Goal: Task Accomplishment & Management: Complete application form

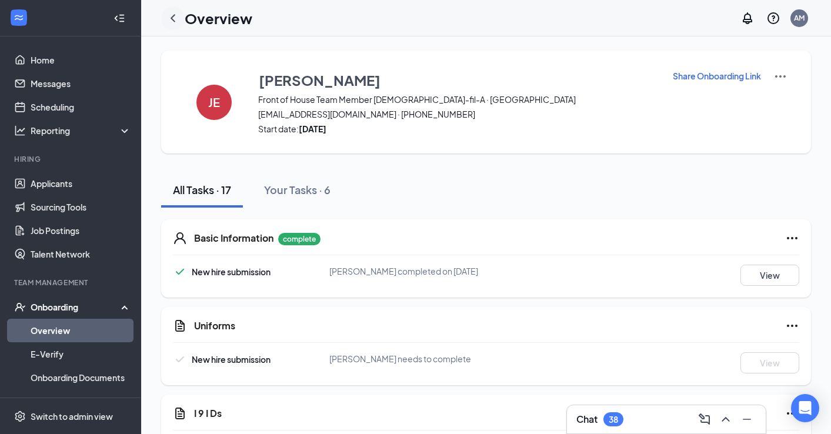
click at [168, 18] on icon "ChevronLeft" at bounding box center [173, 18] width 14 height 14
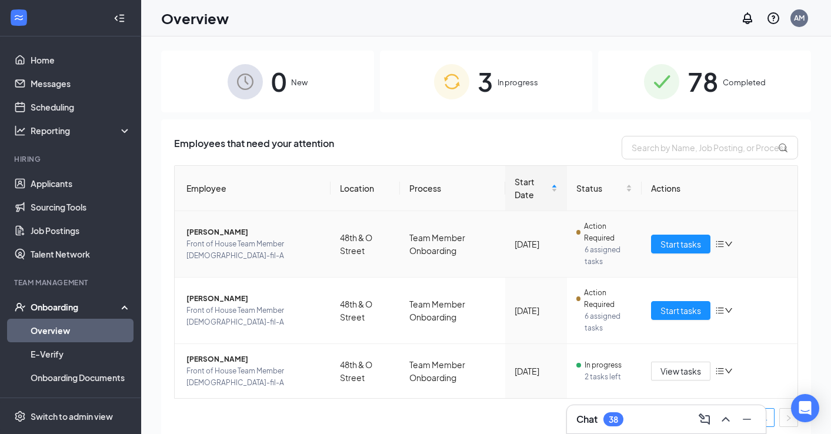
scroll to position [5, 0]
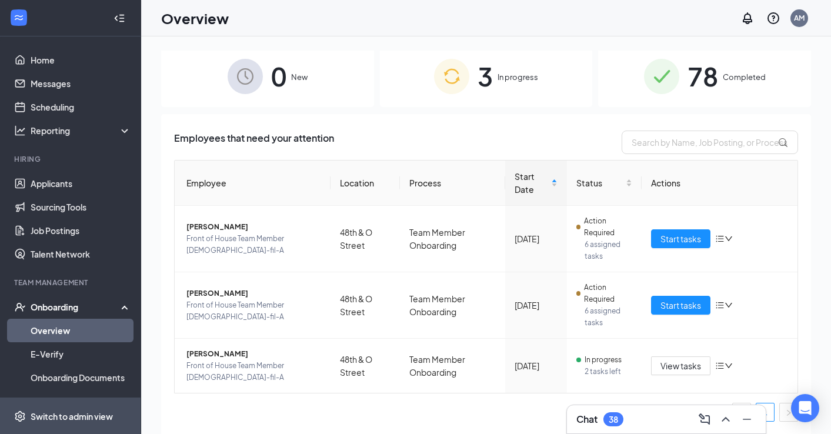
click at [78, 414] on div "Switch to admin view" at bounding box center [72, 416] width 82 height 12
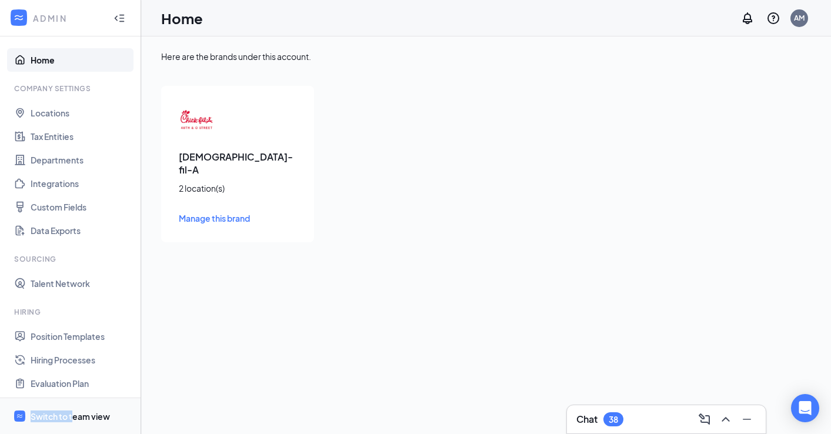
click at [72, 410] on div "Switch to team view" at bounding box center [70, 416] width 79 height 12
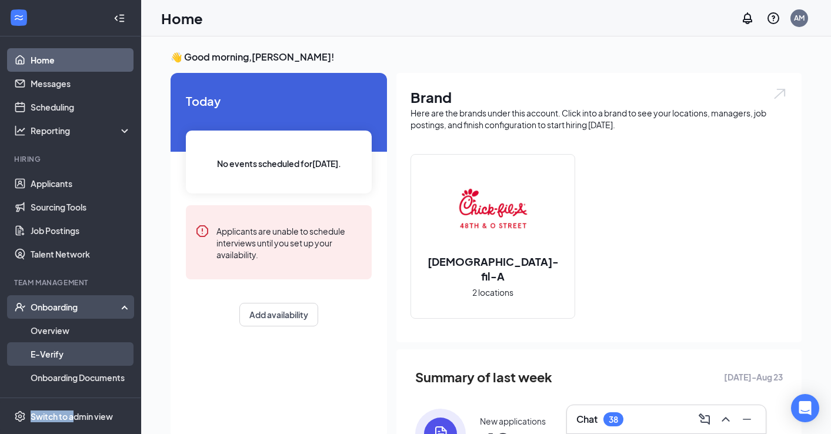
scroll to position [91, 0]
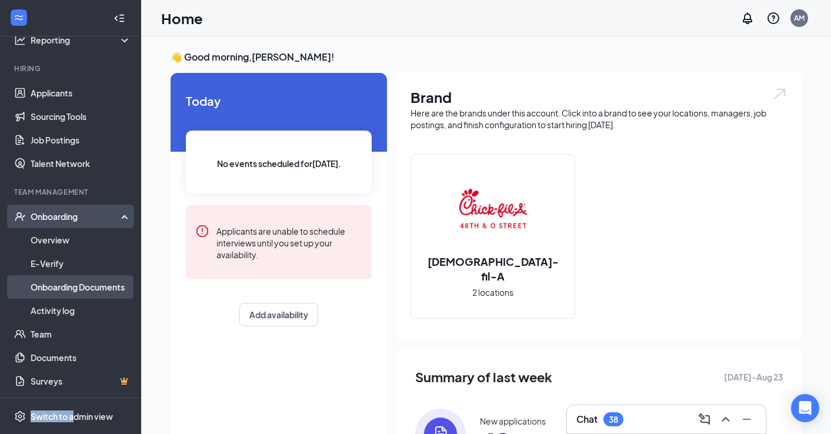
click at [73, 286] on link "Onboarding Documents" at bounding box center [81, 287] width 101 height 24
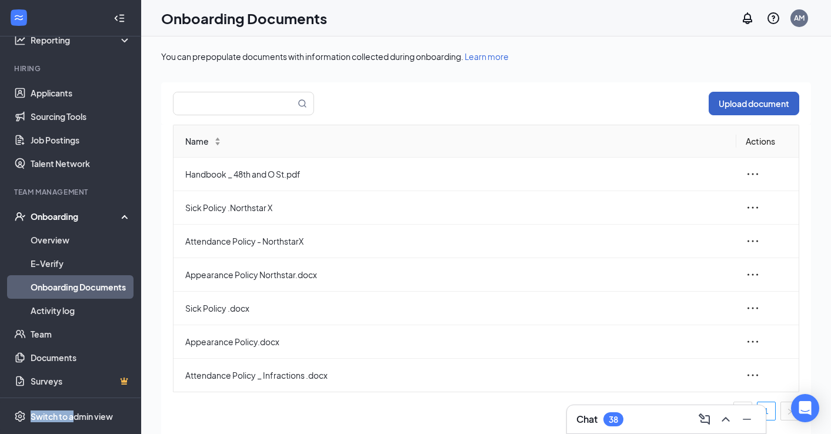
click at [738, 102] on button "Upload document" at bounding box center [753, 104] width 91 height 24
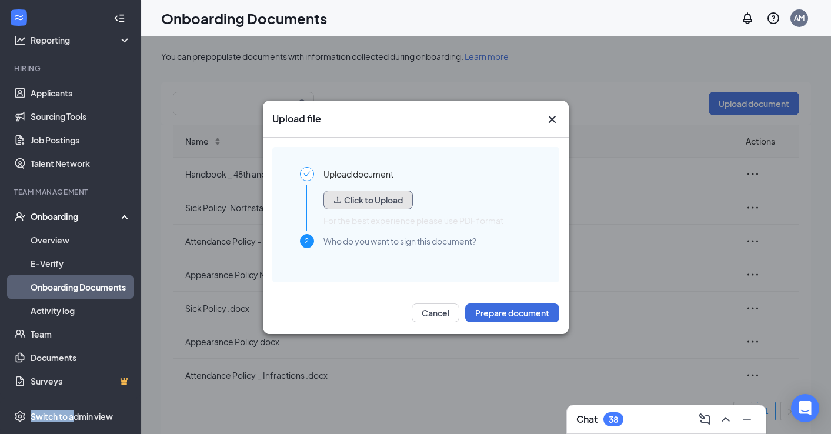
click at [389, 202] on button "Click to Upload" at bounding box center [367, 199] width 89 height 19
click at [380, 204] on button "Click to Upload" at bounding box center [367, 199] width 89 height 19
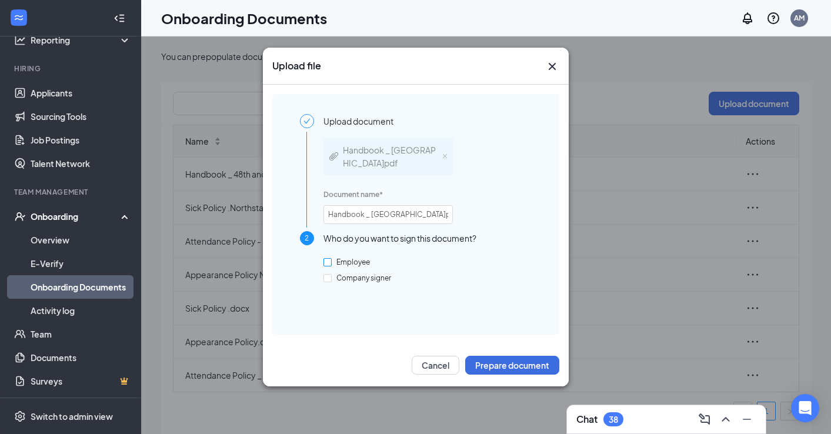
click at [326, 259] on input "Employee" at bounding box center [327, 262] width 8 height 8
checkbox input "true"
click at [490, 365] on button "Prepare document" at bounding box center [512, 365] width 94 height 19
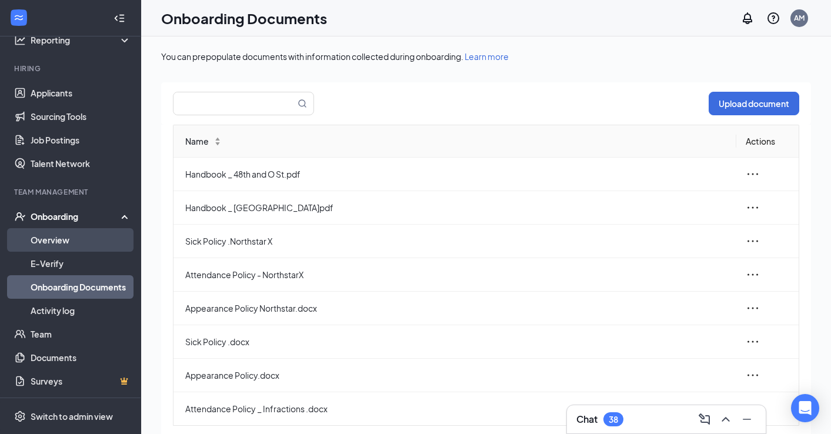
scroll to position [53, 0]
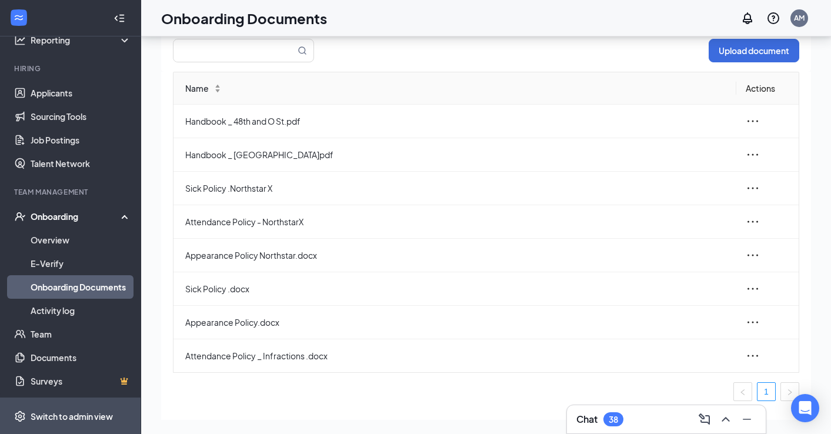
click at [72, 412] on div "Switch to admin view" at bounding box center [72, 416] width 82 height 12
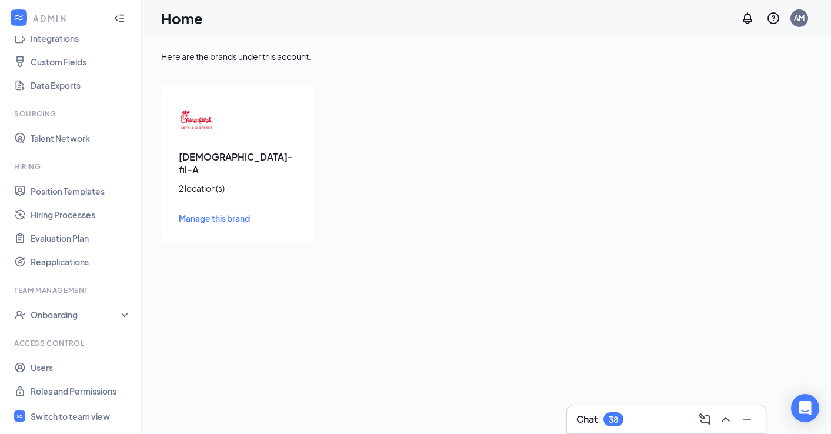
scroll to position [155, 0]
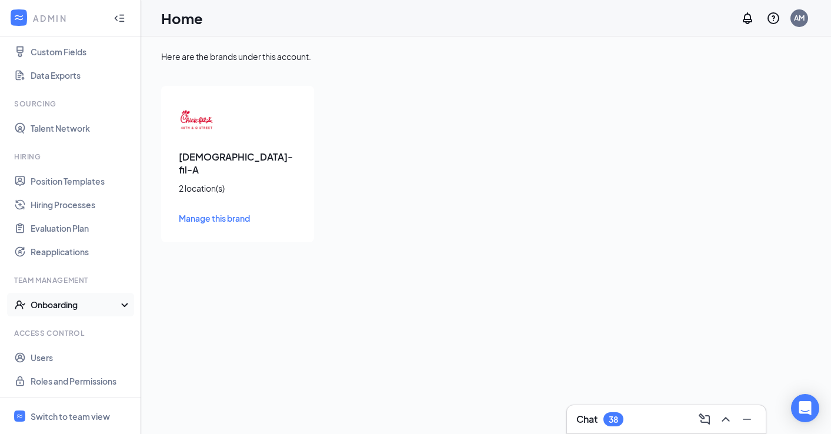
click at [63, 303] on div "Onboarding" at bounding box center [76, 305] width 91 height 12
click at [66, 321] on link "Onboarding Processes" at bounding box center [81, 328] width 101 height 24
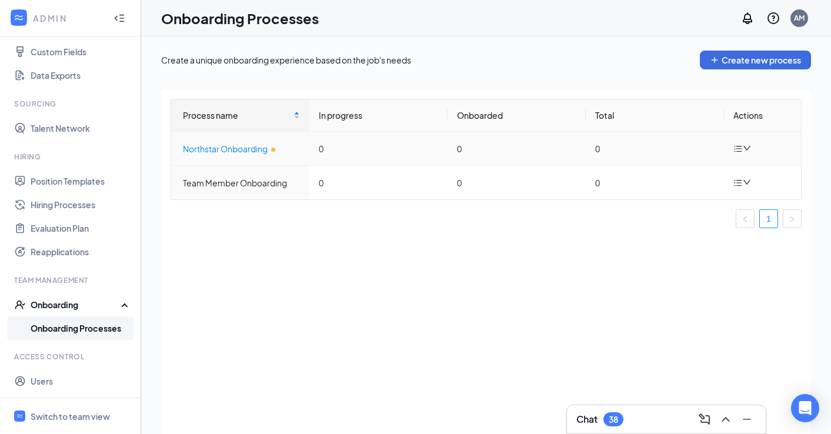
click at [215, 149] on div "Northstar Onboarding" at bounding box center [241, 148] width 117 height 13
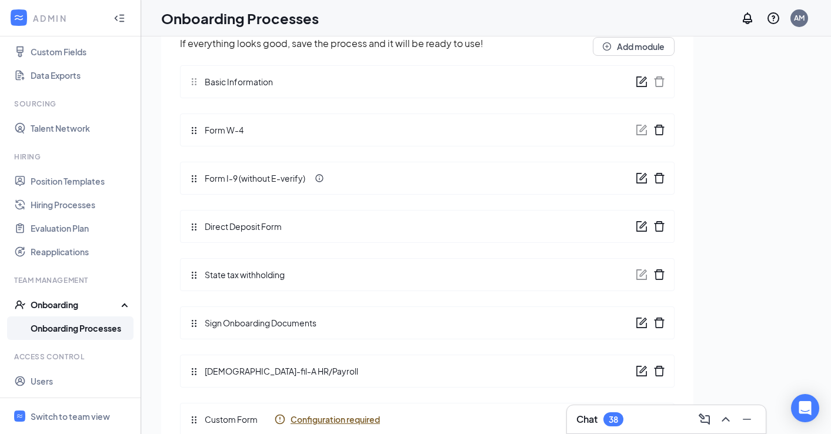
scroll to position [129, 0]
click at [643, 317] on icon "form" at bounding box center [642, 322] width 12 height 12
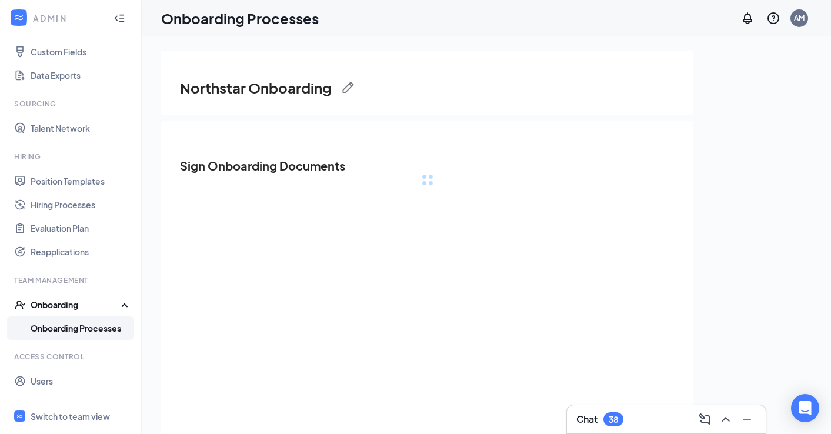
scroll to position [0, 0]
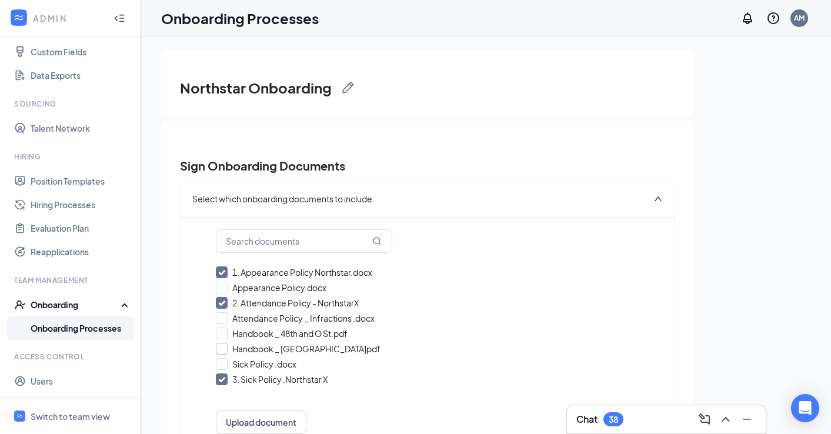
click at [222, 347] on input "Handbook _ Northstar Crossing.pdf" at bounding box center [427, 349] width 423 height 12
checkbox input "true"
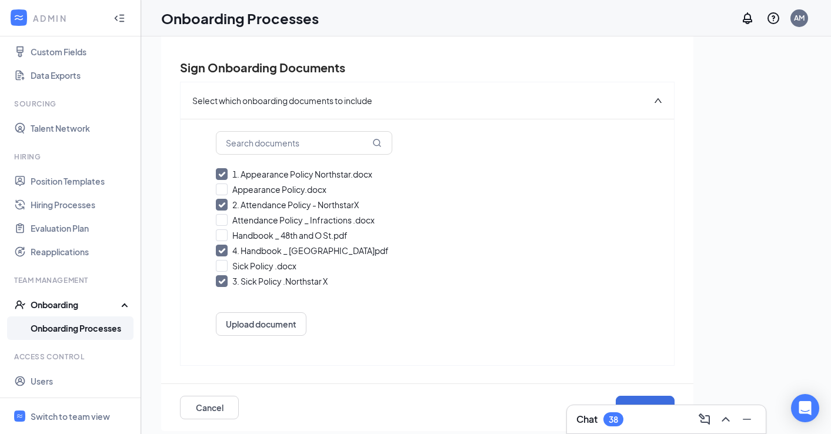
scroll to position [53, 0]
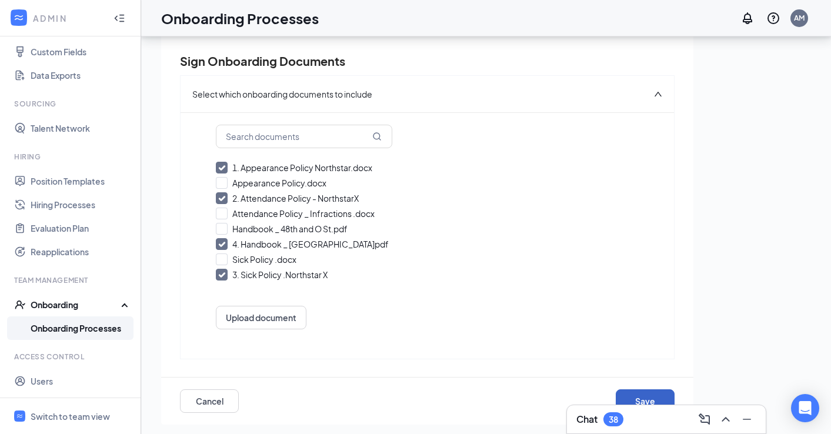
click at [640, 395] on button "Save" at bounding box center [645, 401] width 59 height 24
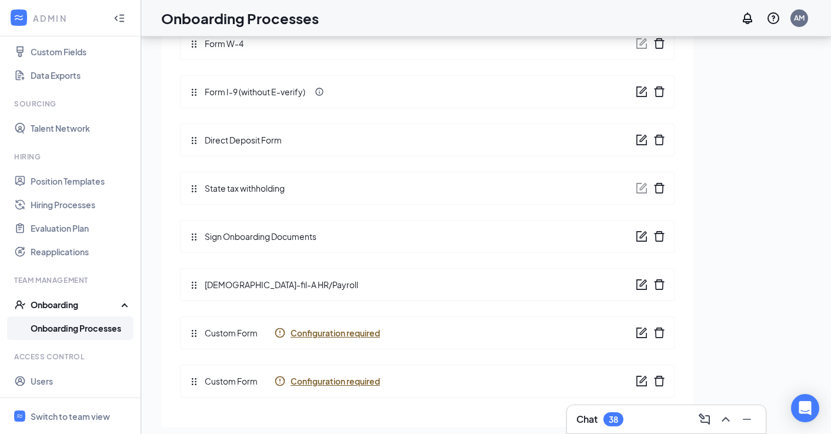
scroll to position [0, 0]
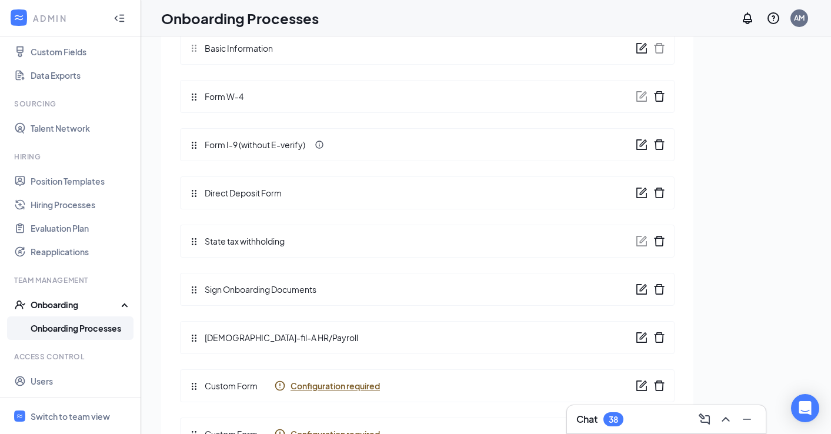
click at [86, 330] on link "Onboarding Processes" at bounding box center [81, 328] width 101 height 24
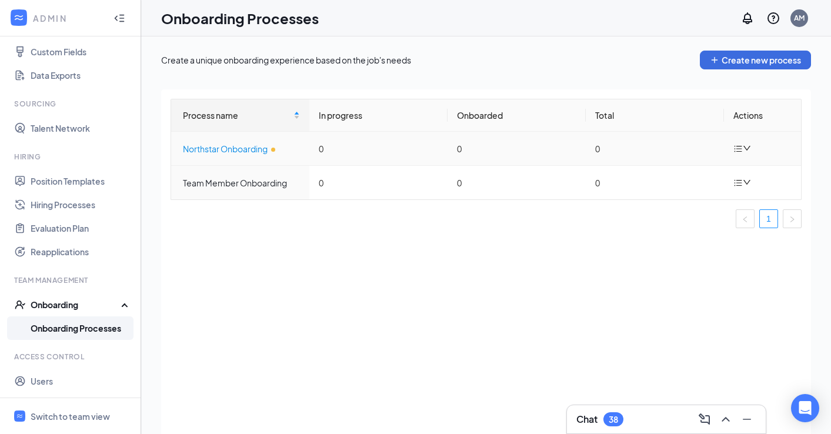
click at [231, 149] on div "Northstar Onboarding" at bounding box center [241, 148] width 117 height 13
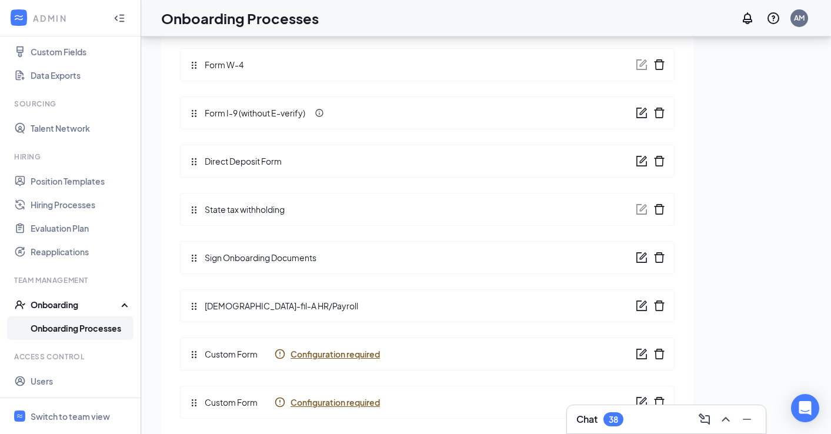
scroll to position [53, 0]
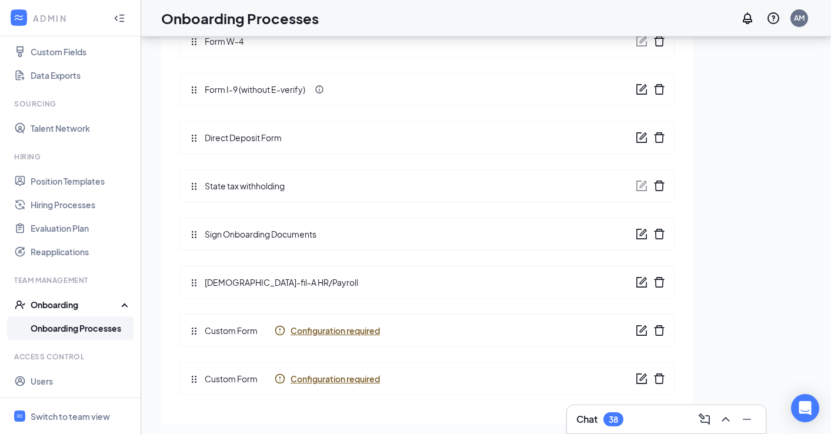
click at [233, 333] on span "Custom Form" at bounding box center [228, 330] width 59 height 13
click at [641, 327] on icon "form" at bounding box center [642, 331] width 12 height 12
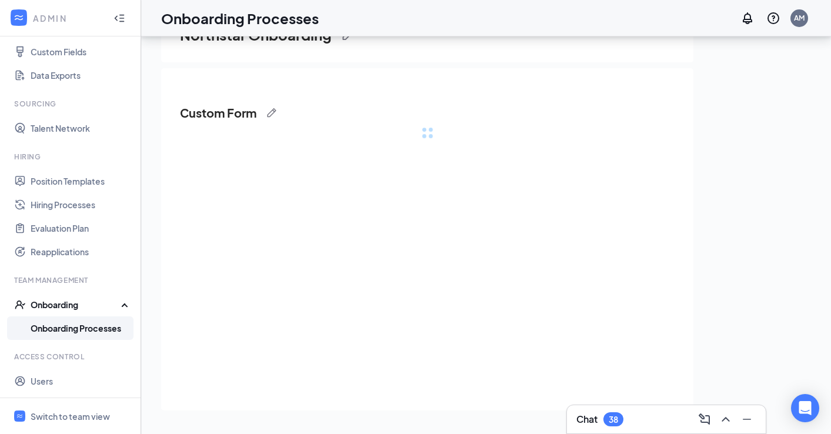
scroll to position [0, 0]
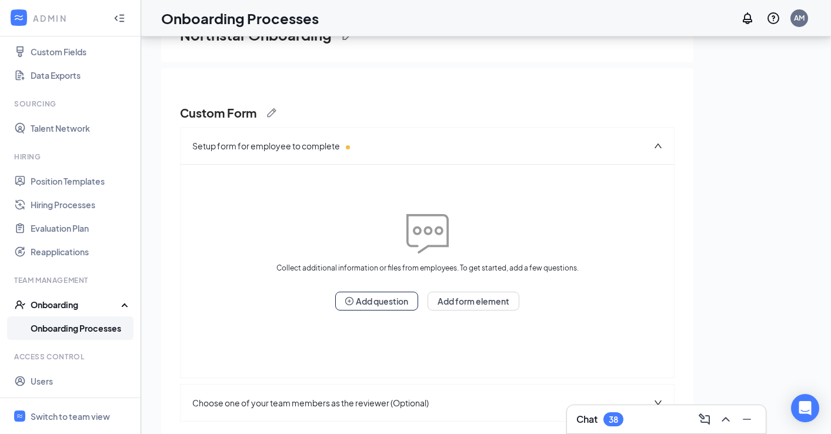
click at [249, 111] on h3 "Custom Form" at bounding box center [218, 113] width 76 height 16
click at [296, 146] on span "Setup form for employee to complete" at bounding box center [271, 145] width 158 height 13
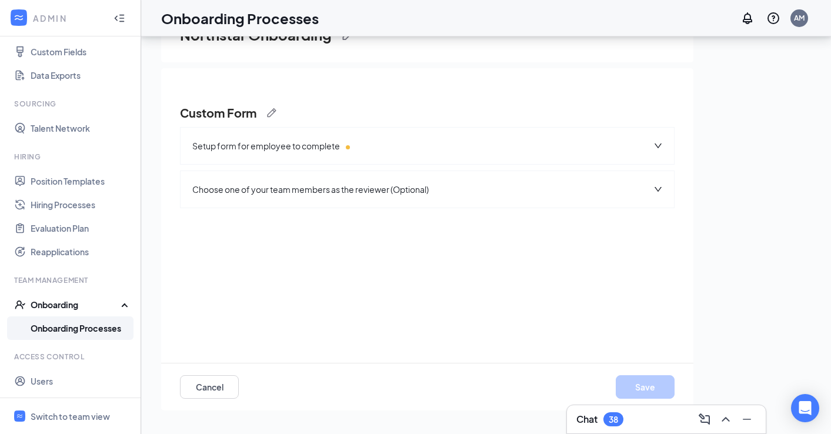
click at [296, 146] on span "Setup form for employee to complete" at bounding box center [271, 145] width 158 height 13
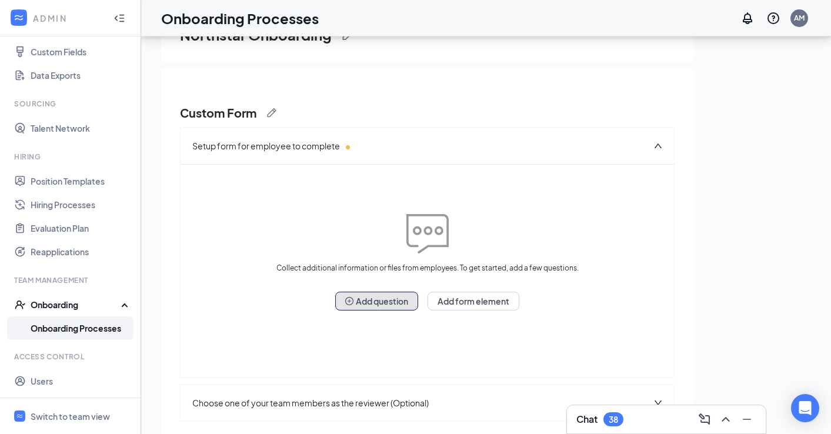
click at [373, 299] on button "Add question" at bounding box center [376, 301] width 83 height 19
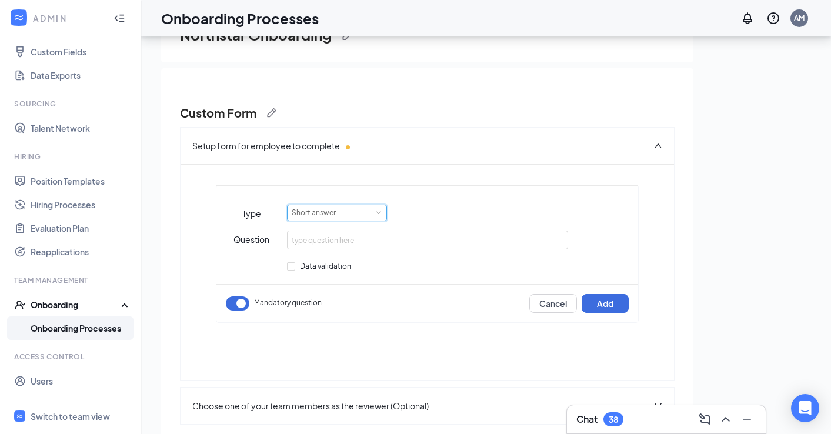
click at [377, 212] on span at bounding box center [377, 212] width 5 height 5
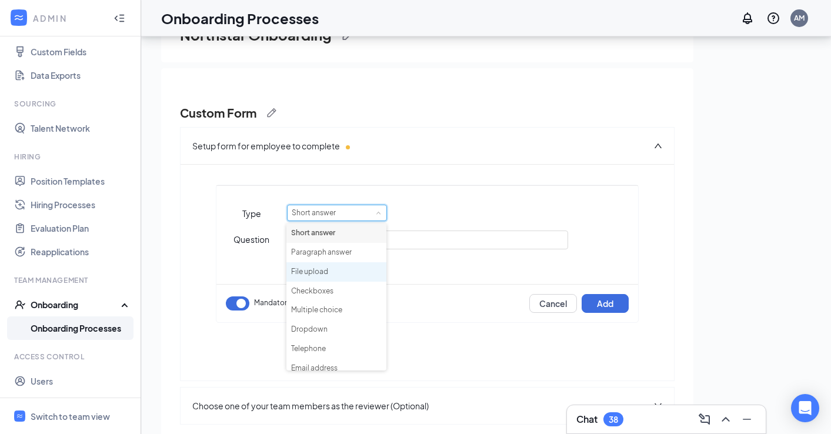
click at [349, 270] on li "File upload" at bounding box center [336, 271] width 100 height 19
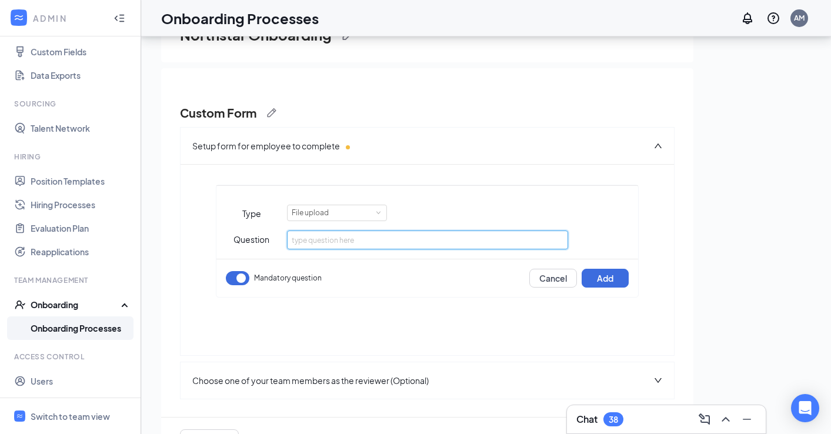
paste input "Please upload a picture of your photo ID (Driver license or School ID) or if yo…"
type input "Please upload a picture of your photo ID (Driver license or School ID) or if yo…"
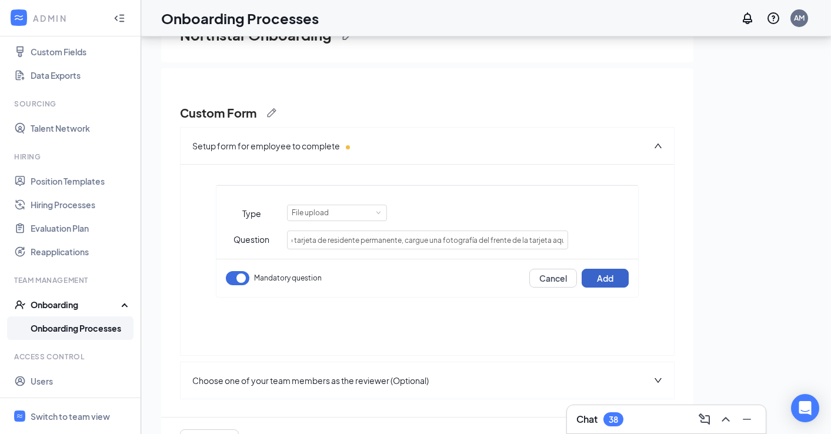
scroll to position [0, 0]
click at [601, 280] on button "Add" at bounding box center [604, 278] width 47 height 19
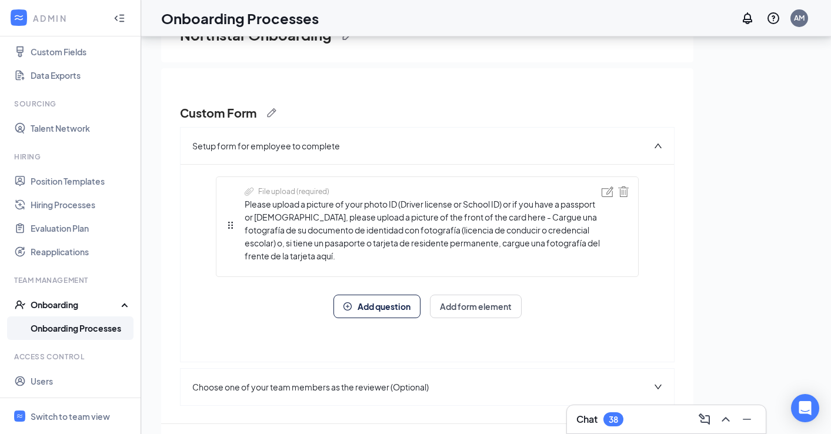
click at [388, 305] on span "Add question" at bounding box center [383, 306] width 53 height 8
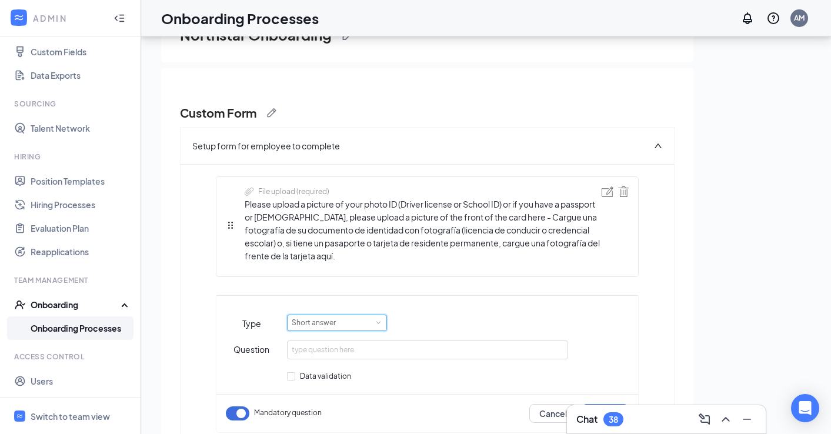
click at [369, 328] on div "Short answer" at bounding box center [337, 322] width 91 height 15
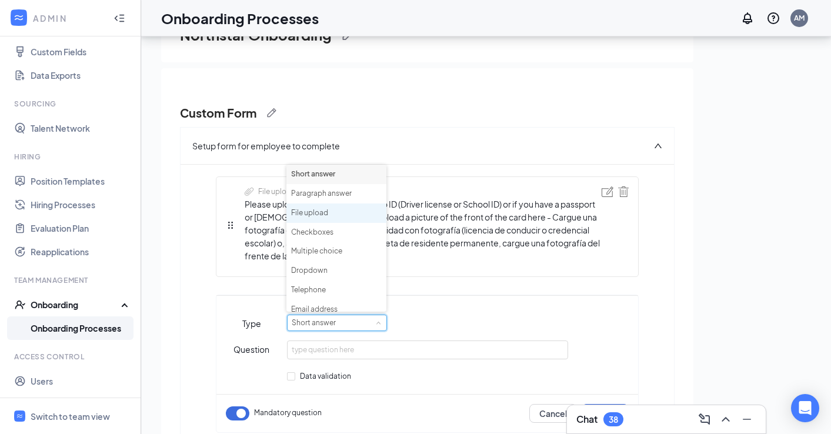
click at [361, 215] on li "File upload" at bounding box center [336, 212] width 100 height 19
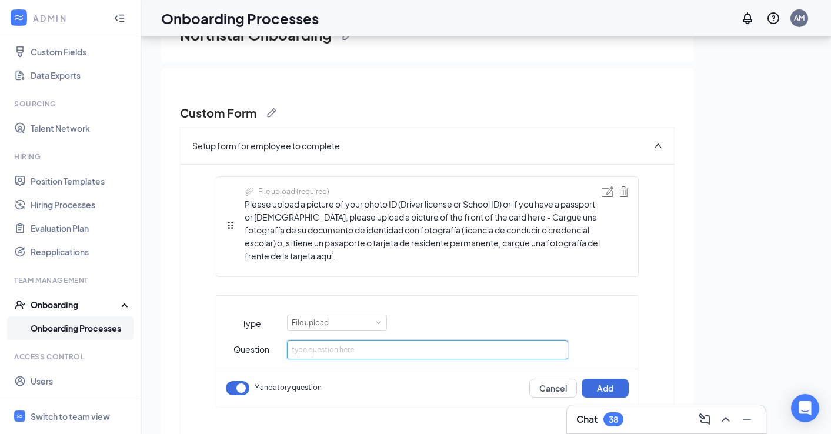
paste input "Please upload a copy of either your social security card or birth certificate. …"
type input "Please upload a copy of either your social security card or birth certificate. …"
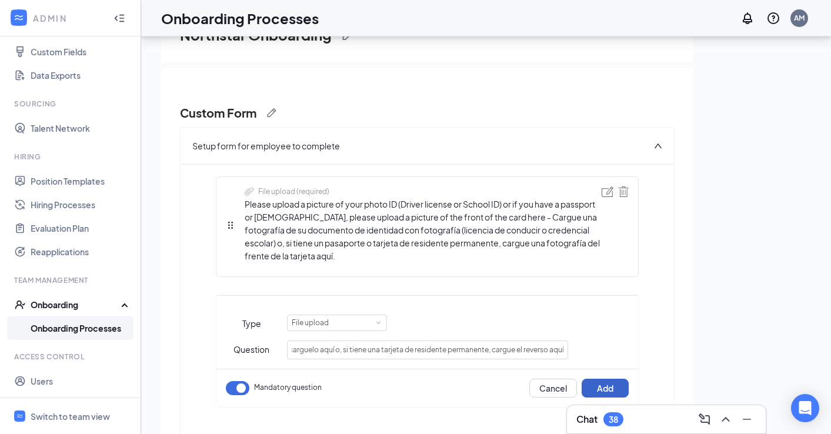
scroll to position [0, 0]
click at [599, 384] on button "Add" at bounding box center [604, 388] width 47 height 19
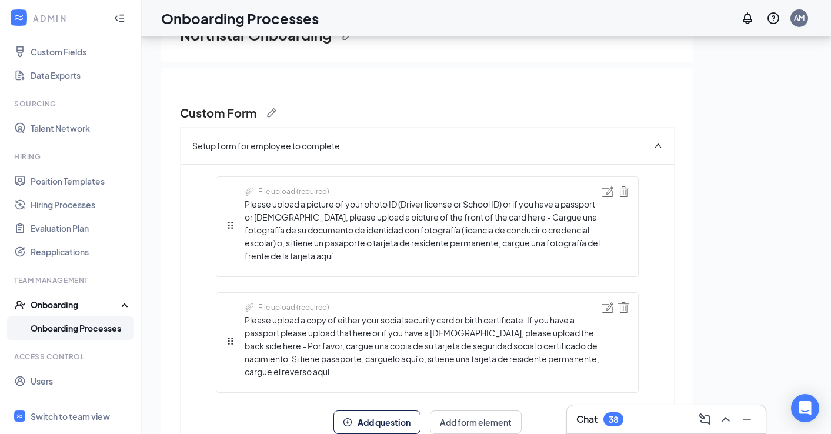
click at [247, 112] on h3 "Custom Form" at bounding box center [218, 113] width 76 height 16
click at [256, 112] on h3 "Custom Form" at bounding box center [218, 113] width 76 height 16
click at [274, 113] on img at bounding box center [271, 112] width 9 height 9
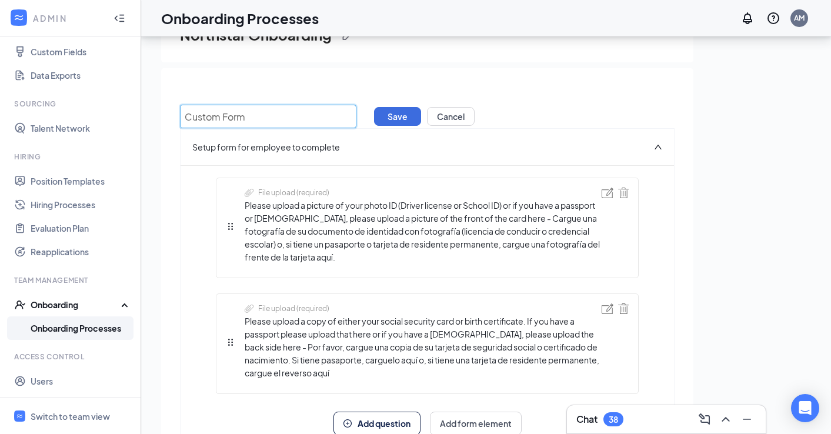
drag, startPoint x: 257, startPoint y: 116, endPoint x: 174, endPoint y: 115, distance: 82.9
click at [174, 115] on div "Custom Form Save Cancel Setup form for employee to complete File upload (requir…" at bounding box center [427, 328] width 532 height 520
type input "I-9 ID's"
click at [397, 115] on button "Save" at bounding box center [397, 116] width 47 height 19
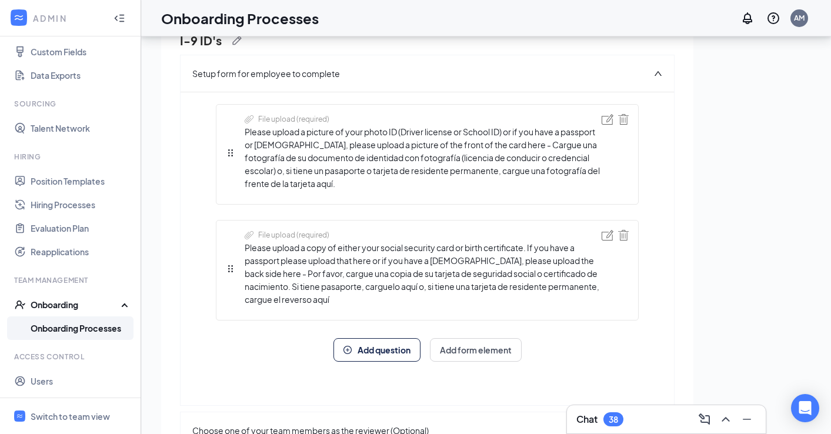
scroll to position [162, 0]
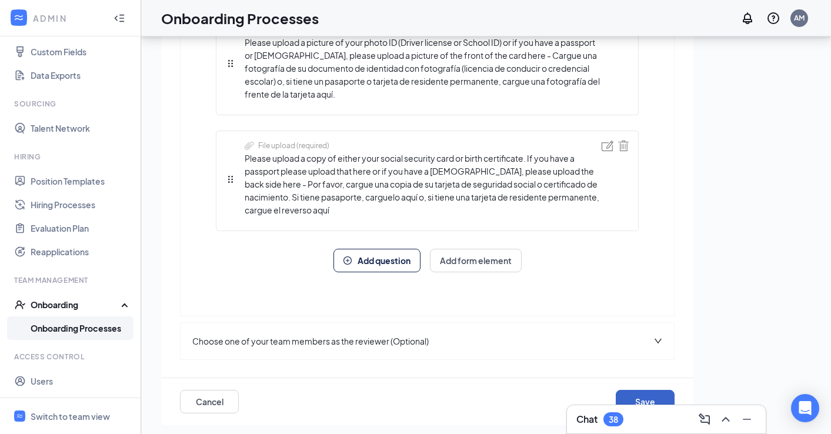
click at [647, 394] on button "Save" at bounding box center [645, 402] width 59 height 24
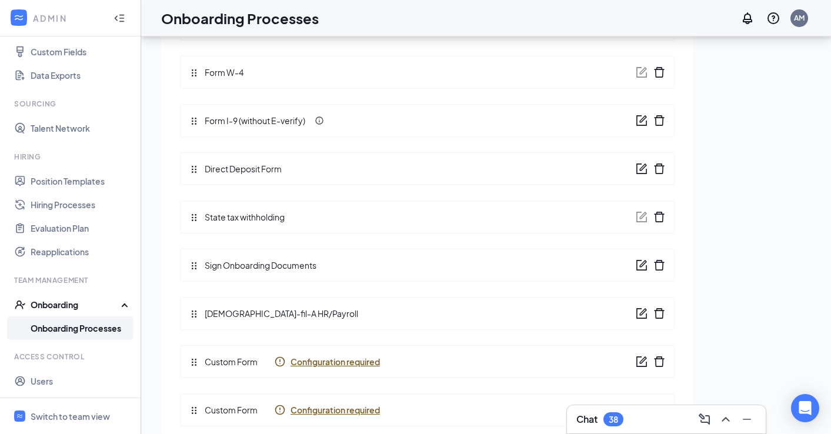
scroll to position [165, 0]
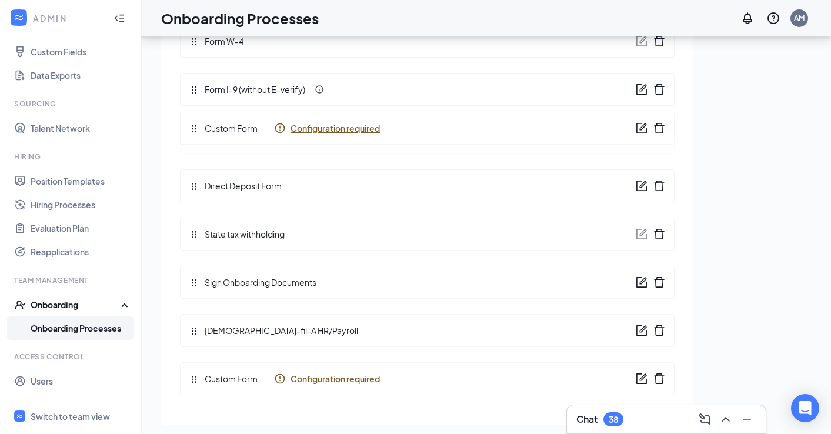
drag, startPoint x: 193, startPoint y: 330, endPoint x: 195, endPoint y: 135, distance: 195.2
click at [195, 135] on div "Review your tasks If everything looks good, save the process and it will be rea…" at bounding box center [427, 161] width 494 height 484
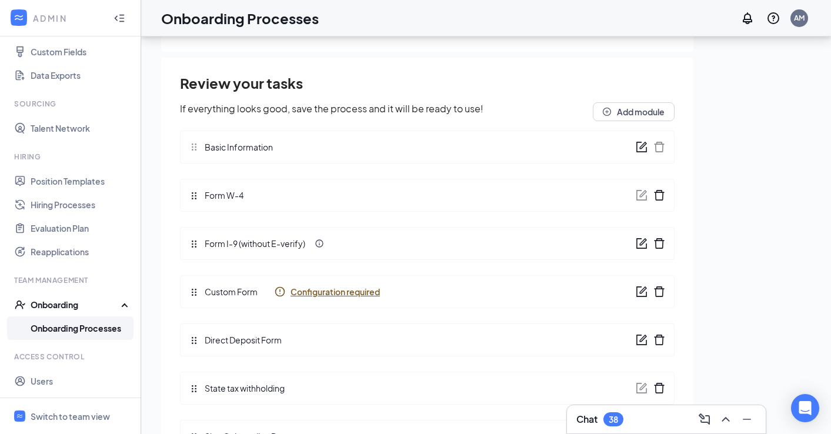
scroll to position [6, 0]
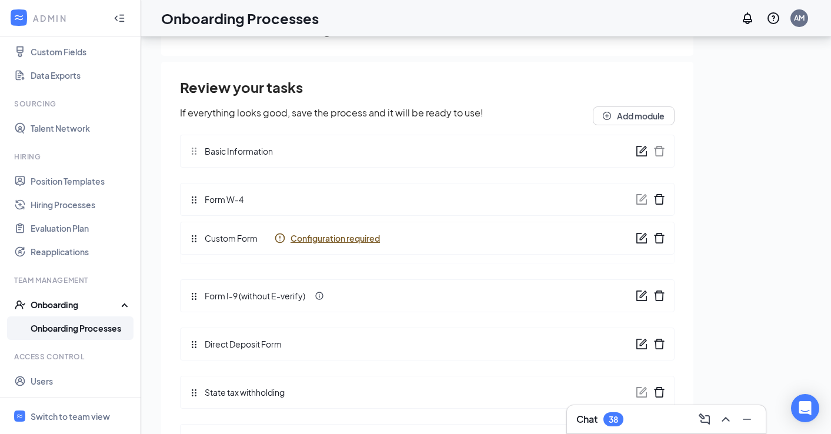
drag, startPoint x: 193, startPoint y: 295, endPoint x: 196, endPoint y: 239, distance: 56.5
click at [196, 239] on div "Review your tasks If everything looks good, save the process and it will be rea…" at bounding box center [427, 319] width 494 height 484
click at [640, 244] on icon "form" at bounding box center [642, 248] width 12 height 12
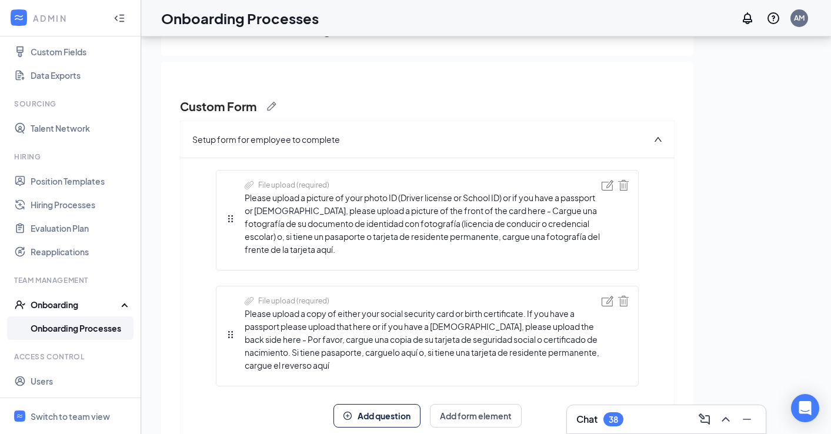
click at [276, 111] on div "Custom Form" at bounding box center [228, 106] width 96 height 16
click at [271, 104] on img at bounding box center [271, 106] width 9 height 9
type input "C"
type input "I-9 ID's"
click at [380, 110] on button "Save" at bounding box center [397, 110] width 47 height 19
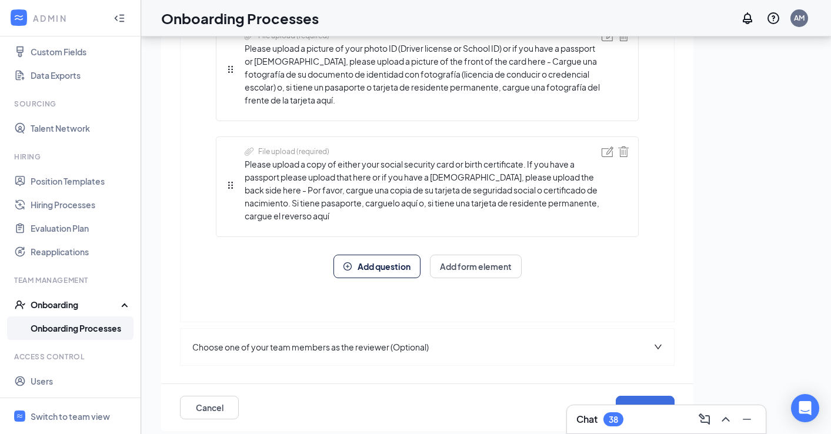
scroll to position [162, 0]
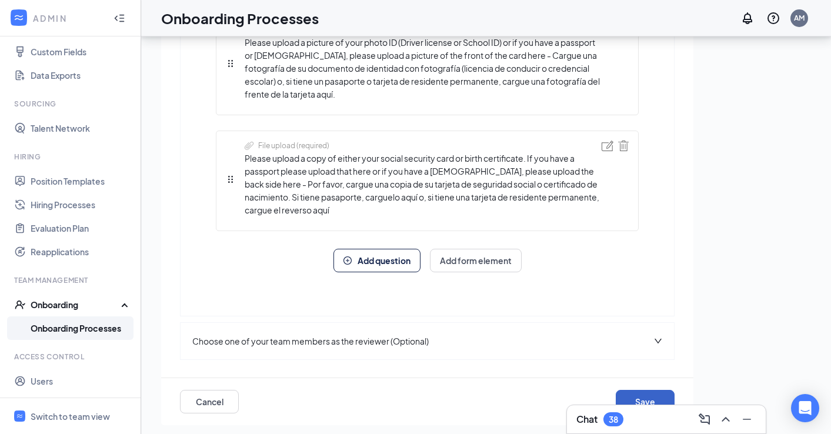
click at [629, 395] on button "Save" at bounding box center [645, 402] width 59 height 24
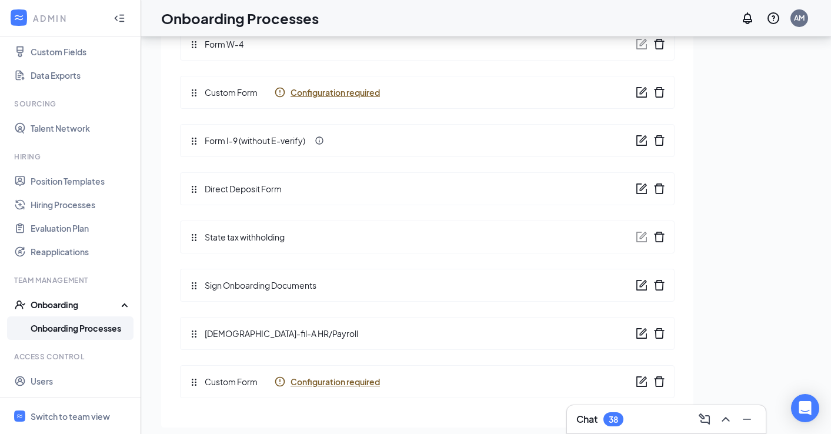
scroll to position [165, 0]
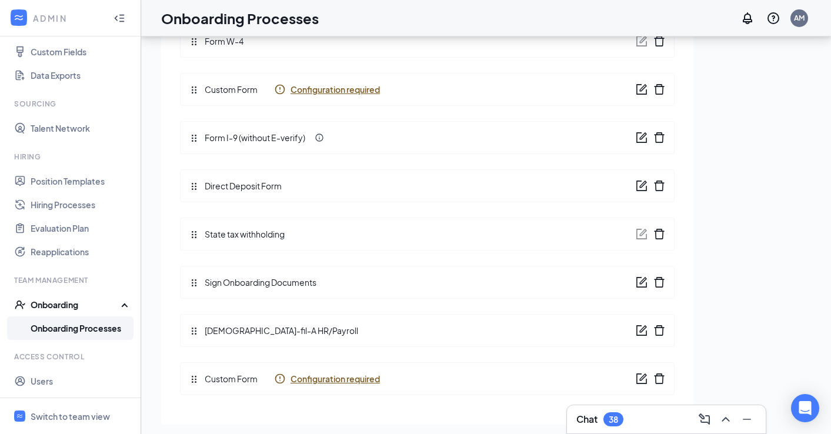
click at [642, 381] on icon "form" at bounding box center [642, 379] width 12 height 12
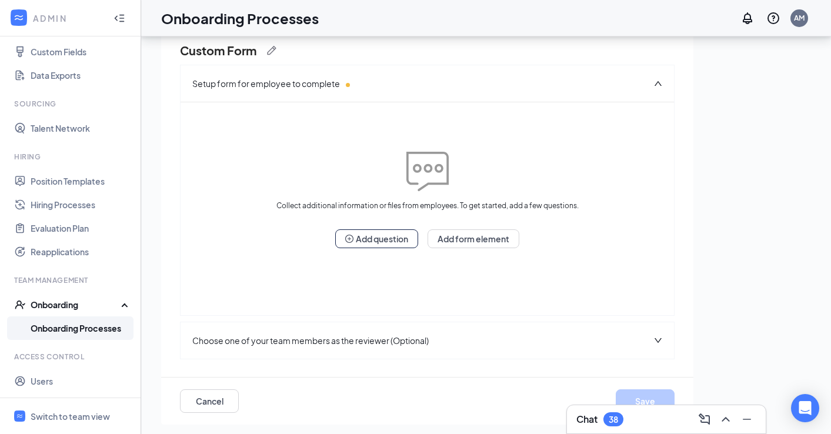
scroll to position [62, 0]
click at [375, 243] on button "Add question" at bounding box center [376, 238] width 83 height 19
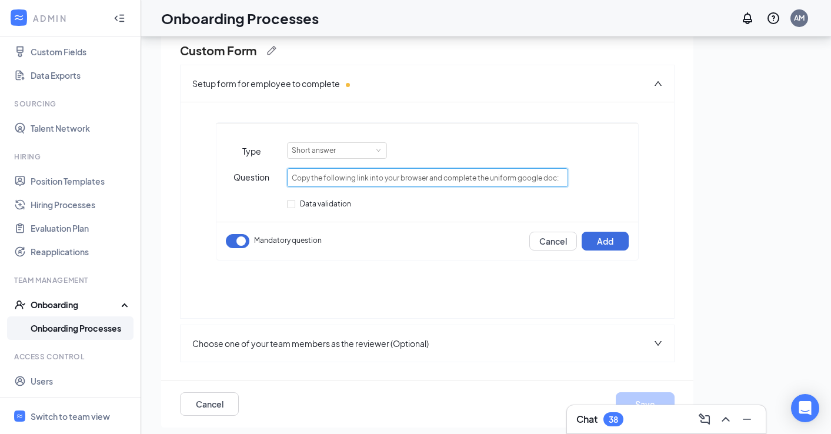
paste input "https://docs.google.com/spreadsheets/d/1i_GMLepQ4J8TKNHw_HJDKTwtQUNWOPcSf_R8wgf…"
type input "Copy the following link into your browser and complete the uniform google doc:h…"
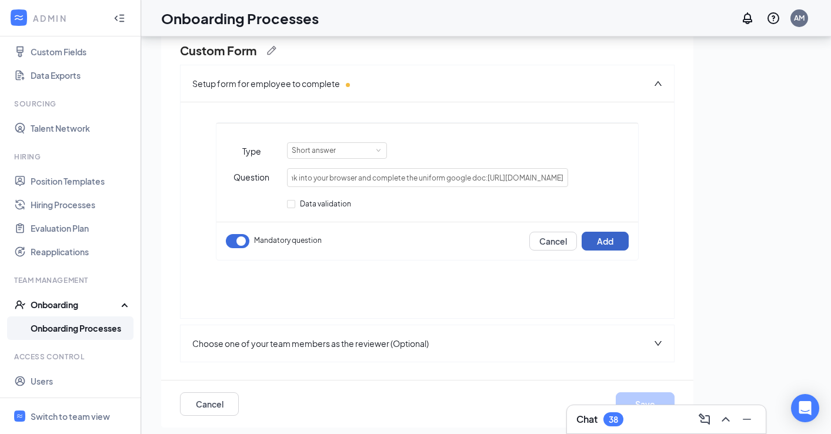
scroll to position [0, 0]
click at [598, 238] on button "Add" at bounding box center [604, 241] width 47 height 19
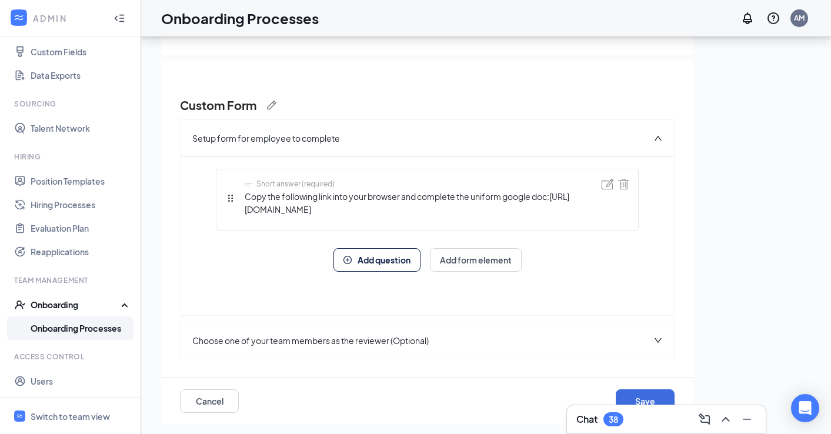
scroll to position [21, 0]
click at [268, 101] on img at bounding box center [271, 105] width 9 height 9
drag, startPoint x: 255, startPoint y: 93, endPoint x: 156, endPoint y: 94, distance: 98.8
click at [155, 95] on div "Northstar Onboarding Custom Form Save Cancel Setup form for employee to complet…" at bounding box center [486, 200] width 690 height 450
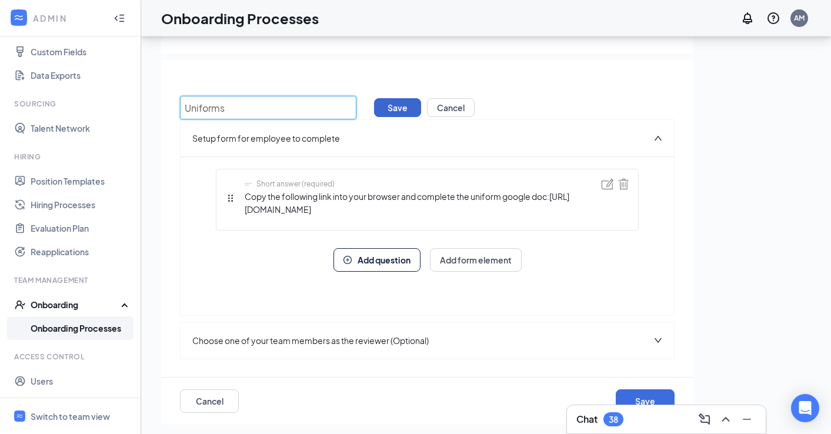
type input "Uniforms"
click at [394, 98] on button "Save" at bounding box center [397, 107] width 47 height 19
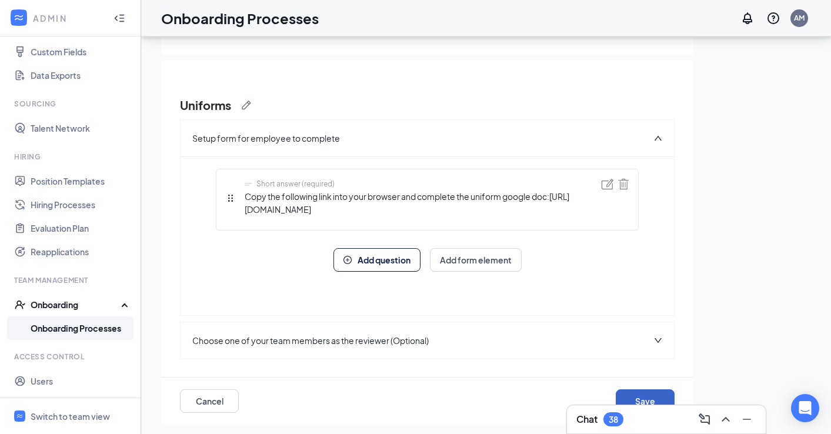
click at [633, 394] on button "Save" at bounding box center [645, 401] width 59 height 24
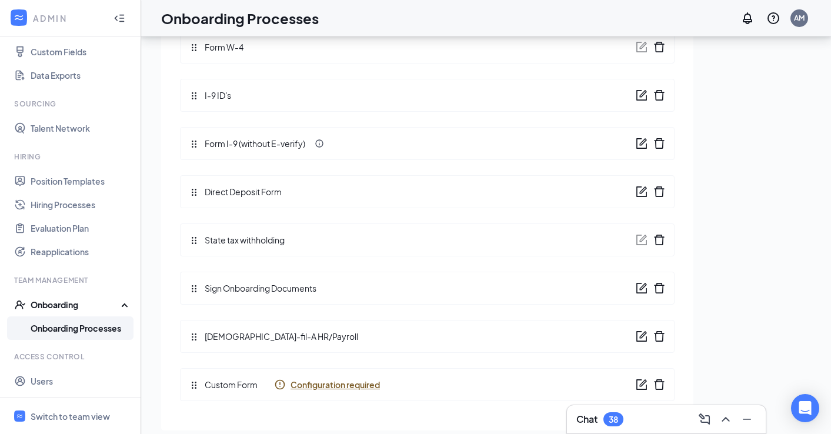
scroll to position [53, 0]
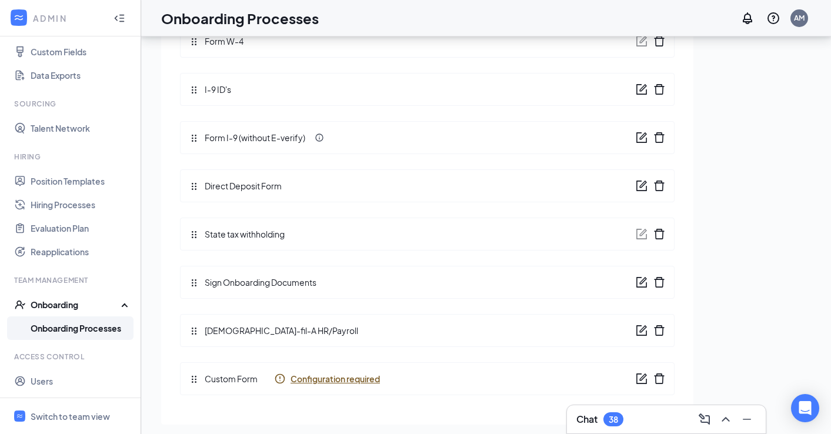
click at [247, 380] on span "Custom Form" at bounding box center [228, 378] width 59 height 13
click at [315, 381] on span "Configuration required" at bounding box center [334, 379] width 89 height 12
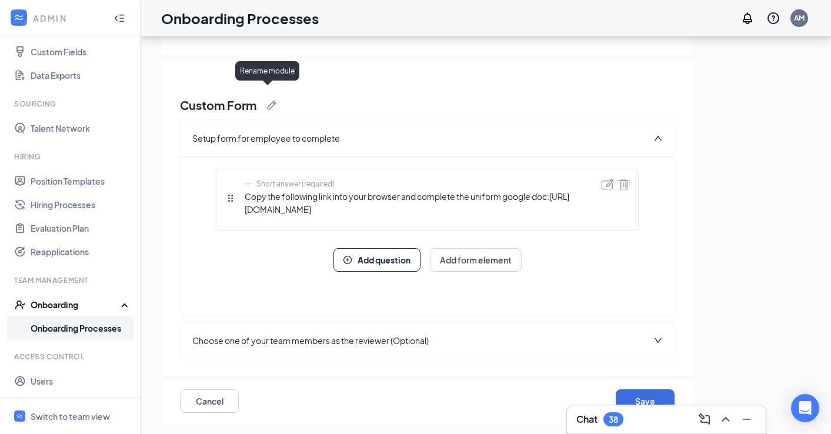
click at [266, 101] on span at bounding box center [266, 105] width 20 height 9
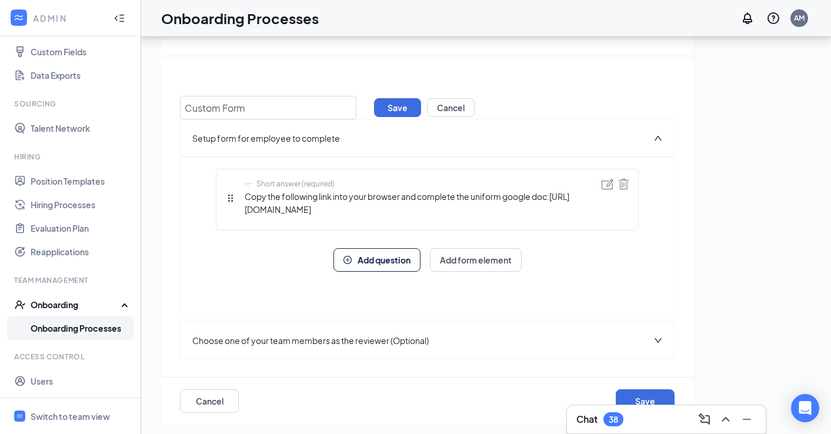
drag, startPoint x: 255, startPoint y: 98, endPoint x: 165, endPoint y: 98, distance: 89.4
click at [165, 98] on div "Custom Form Save Cancel Setup form for employee to complete Short answer (requi…" at bounding box center [427, 241] width 532 height 365
type input "Uniforms"
click at [388, 98] on button "Save" at bounding box center [397, 107] width 47 height 19
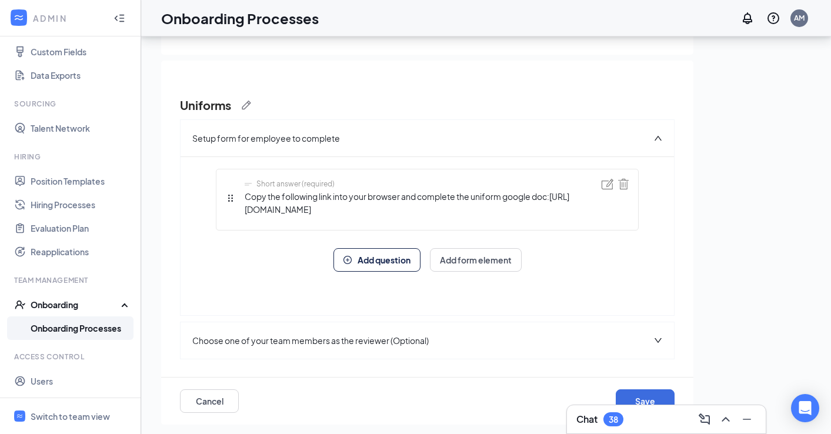
click at [389, 210] on span "Copy the following link into your browser and complete the uniform google doc:h…" at bounding box center [423, 203] width 357 height 26
click at [607, 179] on img at bounding box center [607, 184] width 12 height 11
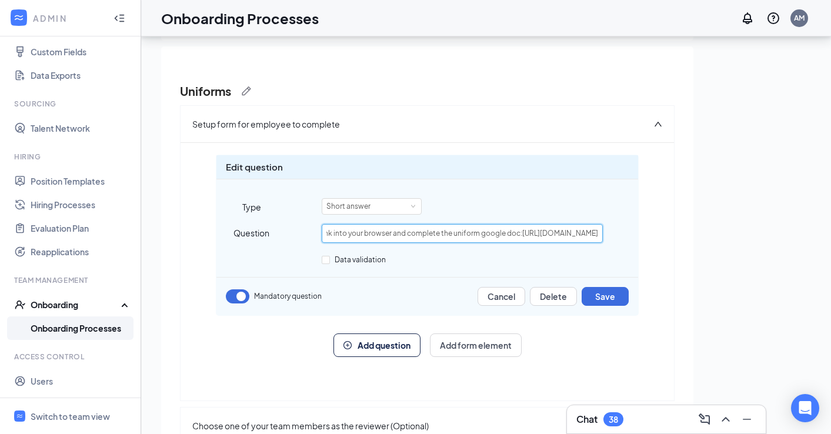
scroll to position [0, 402]
drag, startPoint x: 501, startPoint y: 234, endPoint x: 633, endPoint y: 233, distance: 131.7
click at [633, 233] on div "Question Copy the following link into your browser and complete the uniform goo…" at bounding box center [427, 233] width 422 height 19
paste input "https://docs.google.com/forms/d/e/1FAIpQLSdDbg0k5y6en3jBOQbMtDkFz6_K0UKlUiOScj5…"
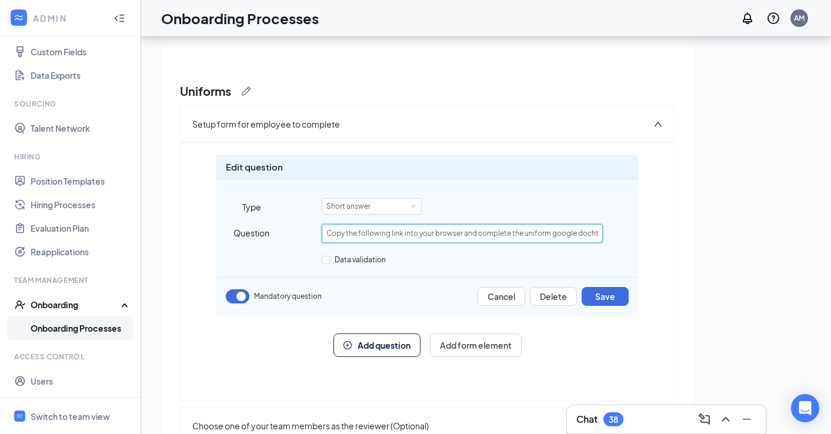
scroll to position [0, 435]
type input "Copy the following link into your browser and complete the uniform google docht…"
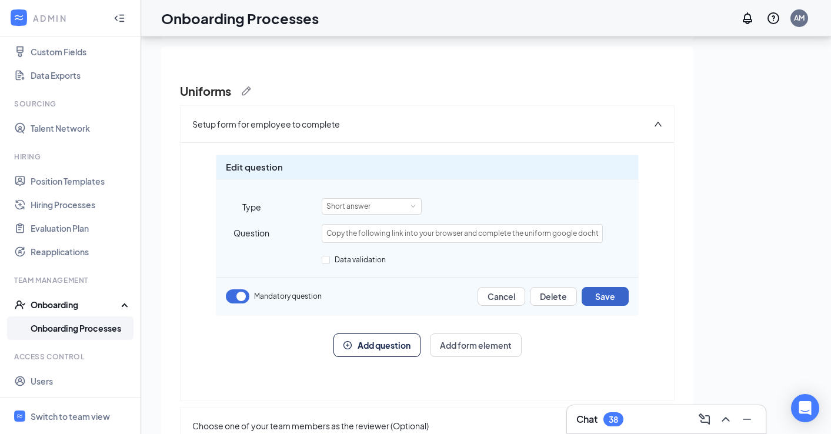
click at [600, 296] on button "Save" at bounding box center [604, 296] width 47 height 19
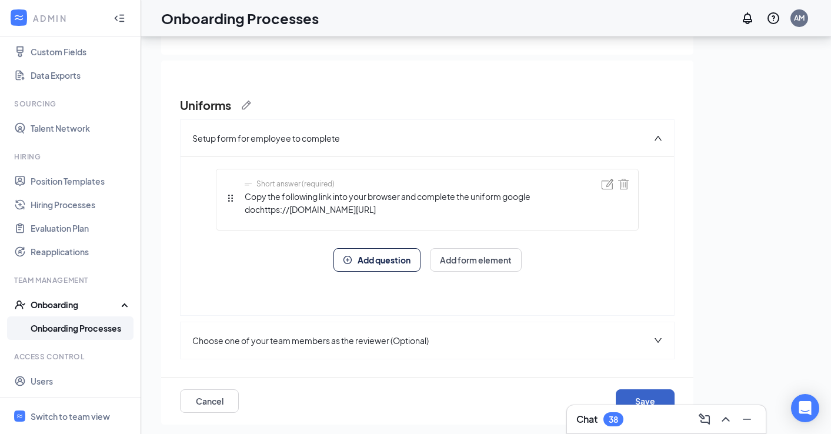
click at [625, 394] on button "Save" at bounding box center [645, 401] width 59 height 24
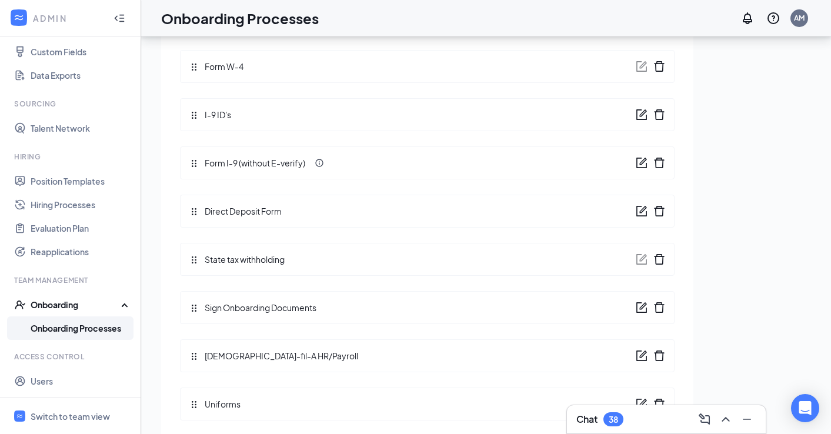
scroll to position [165, 0]
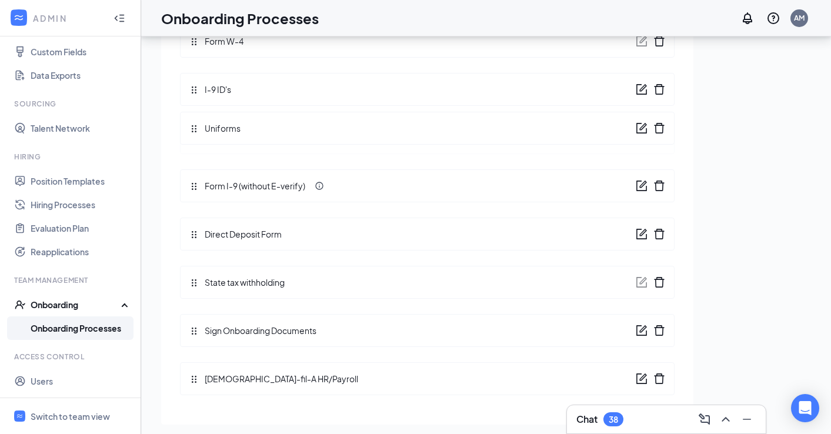
drag, startPoint x: 191, startPoint y: 382, endPoint x: 195, endPoint y: 129, distance: 252.8
click at [195, 129] on div "Review your tasks If everything looks good, save the process and it will be rea…" at bounding box center [427, 161] width 494 height 484
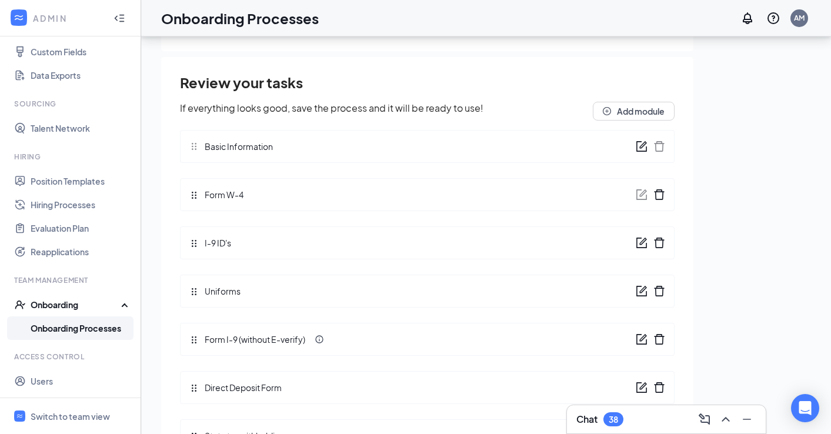
scroll to position [8, 0]
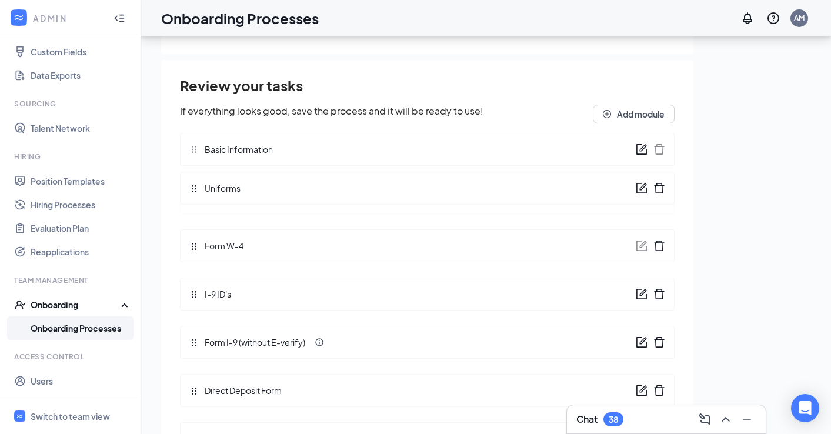
drag, startPoint x: 193, startPoint y: 293, endPoint x: 193, endPoint y: 179, distance: 114.6
click at [193, 179] on div "Review your tasks If everything looks good, save the process and it will be rea…" at bounding box center [427, 317] width 494 height 484
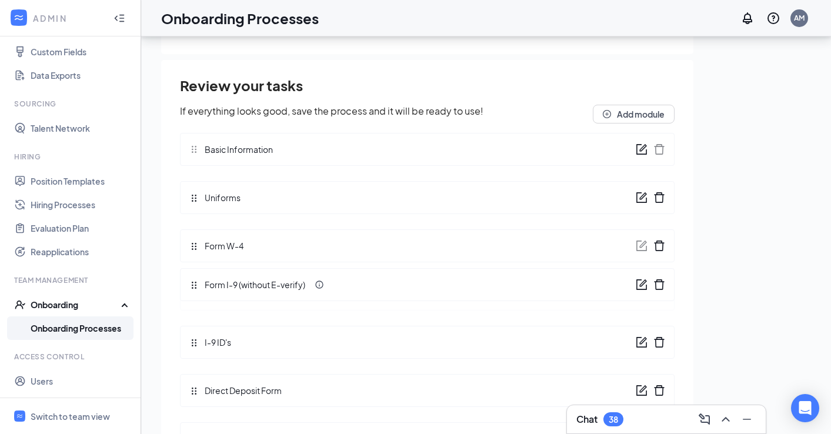
drag, startPoint x: 193, startPoint y: 342, endPoint x: 193, endPoint y: 290, distance: 51.7
click at [193, 290] on div "Review your tasks If everything looks good, save the process and it will be rea…" at bounding box center [427, 317] width 494 height 484
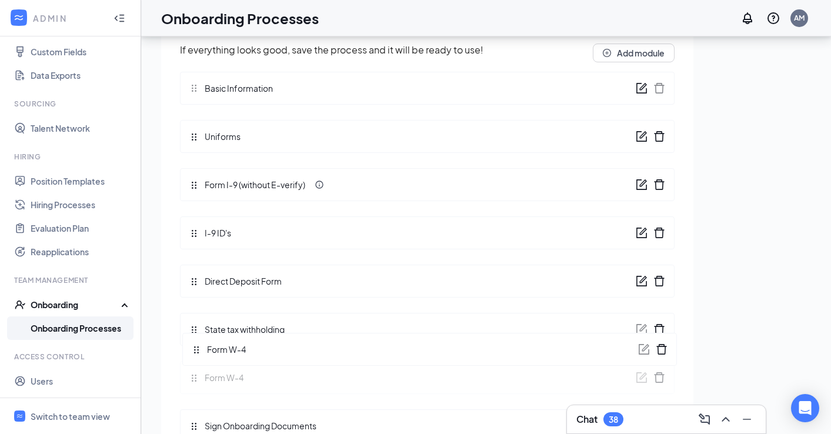
scroll to position [70, 0]
drag, startPoint x: 194, startPoint y: 243, endPoint x: 192, endPoint y: 269, distance: 26.0
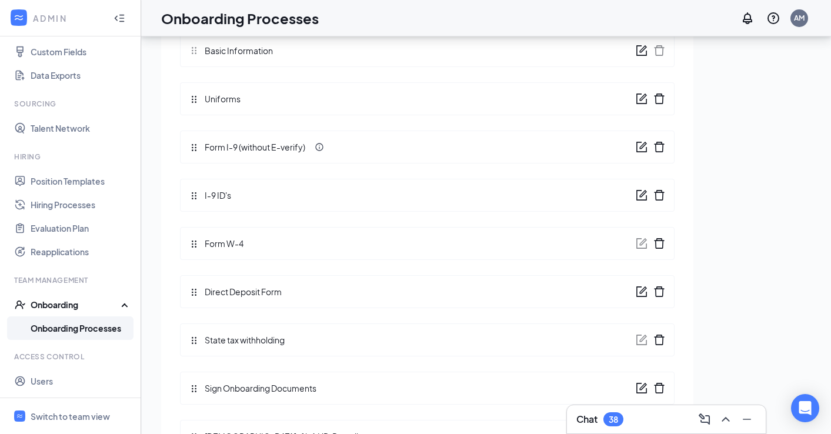
scroll to position [115, 0]
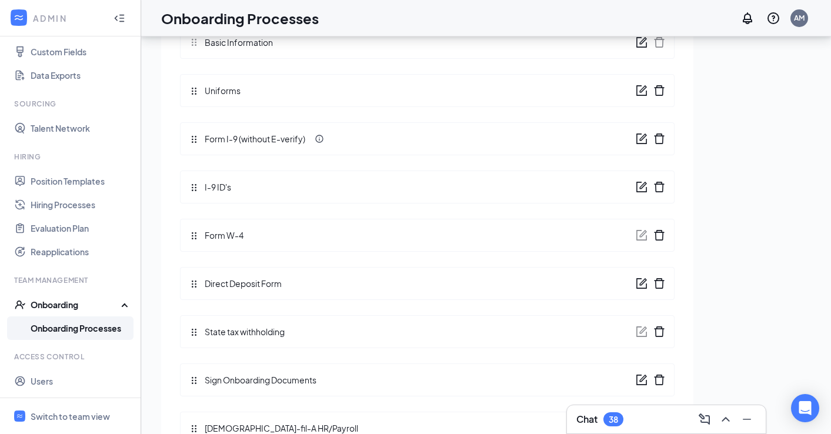
click at [192, 336] on div "State tax withholding" at bounding box center [241, 331] width 105 height 13
drag, startPoint x: 195, startPoint y: 330, endPoint x: 193, endPoint y: 279, distance: 51.2
click at [193, 279] on div "Review your tasks If everything looks good, save the process and it will be rea…" at bounding box center [427, 210] width 494 height 484
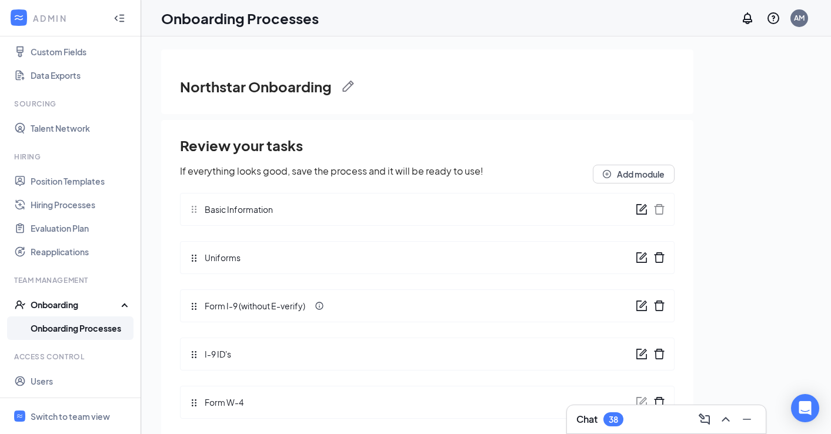
scroll to position [0, 0]
click at [72, 327] on link "Onboarding Processes" at bounding box center [81, 328] width 101 height 24
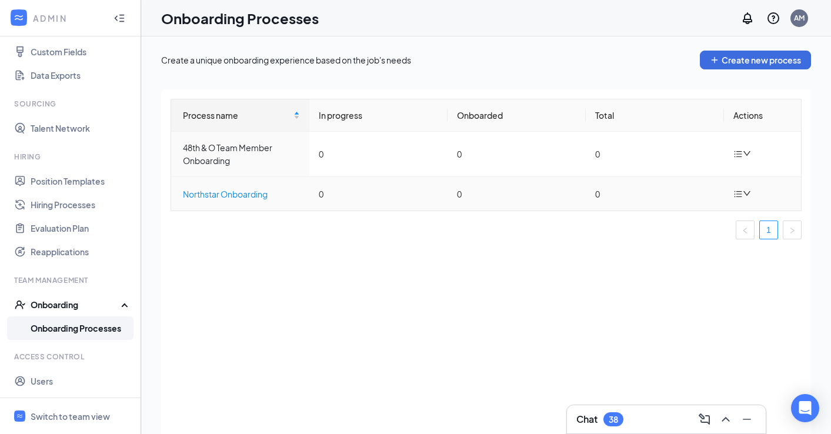
click at [258, 193] on div "Northstar Onboarding" at bounding box center [241, 194] width 117 height 13
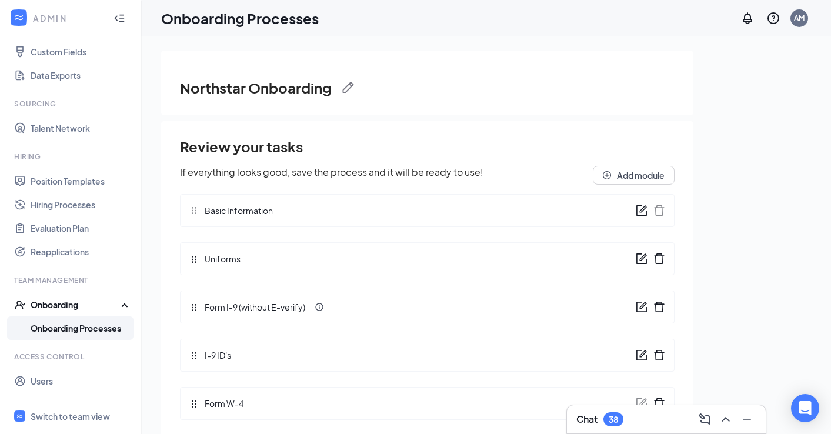
click at [250, 84] on h3 "Northstar Onboarding" at bounding box center [256, 88] width 152 height 20
click at [342, 88] on img at bounding box center [348, 88] width 12 height 12
click at [229, 89] on input "Northstar Onboarding" at bounding box center [268, 91] width 176 height 24
type input "Northstar Team Member Onboarding"
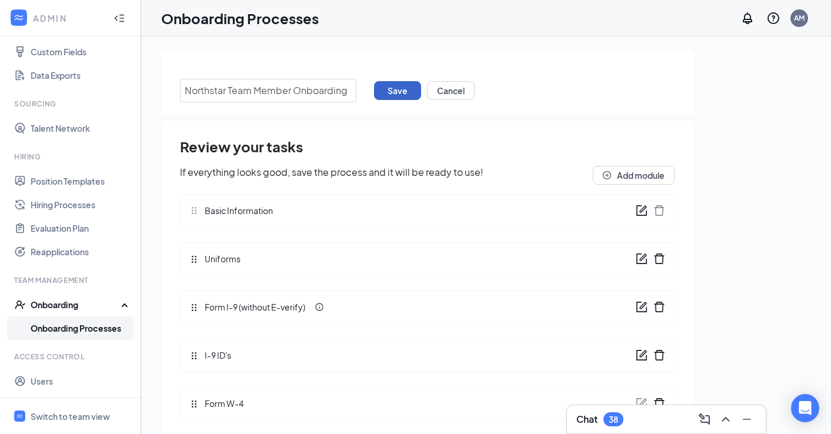
click at [392, 87] on button "Save" at bounding box center [397, 90] width 47 height 19
click at [68, 331] on link "Onboarding Processes" at bounding box center [81, 328] width 101 height 24
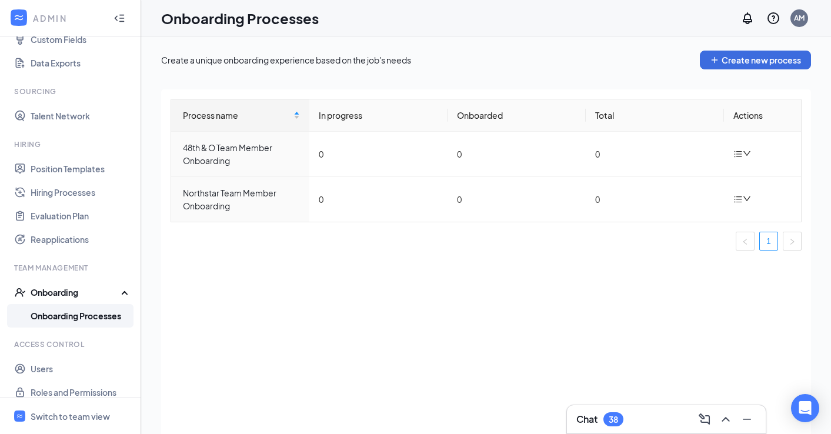
scroll to position [179, 0]
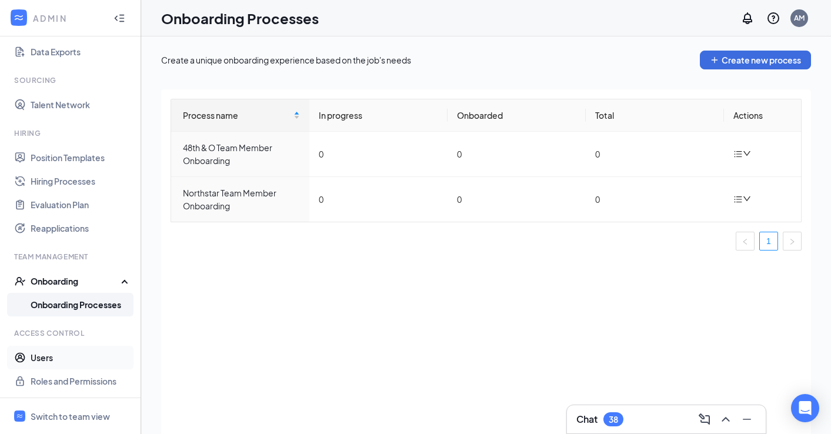
click at [41, 359] on link "Users" at bounding box center [81, 358] width 101 height 24
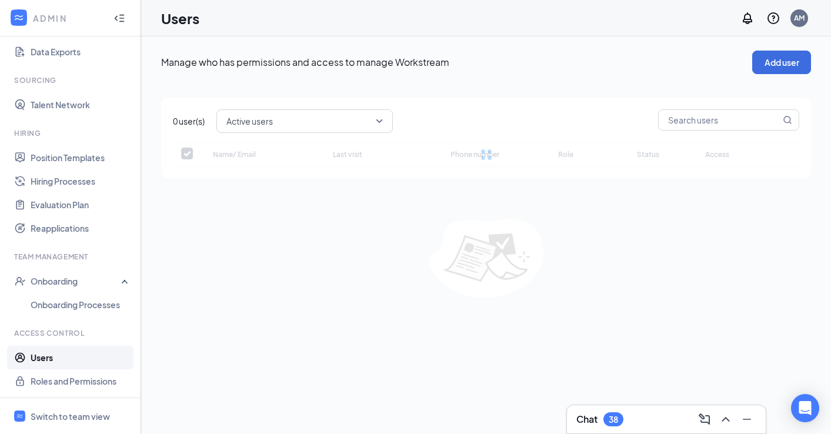
checkbox input "false"
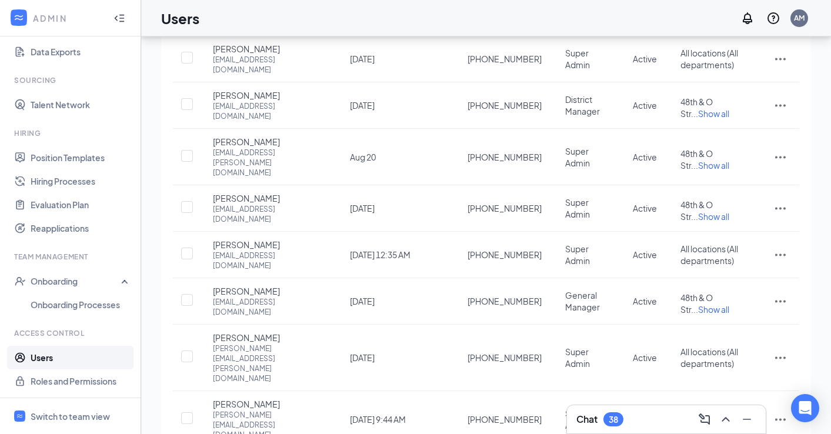
scroll to position [166, 0]
click at [44, 414] on div "Switch to team view" at bounding box center [70, 416] width 79 height 12
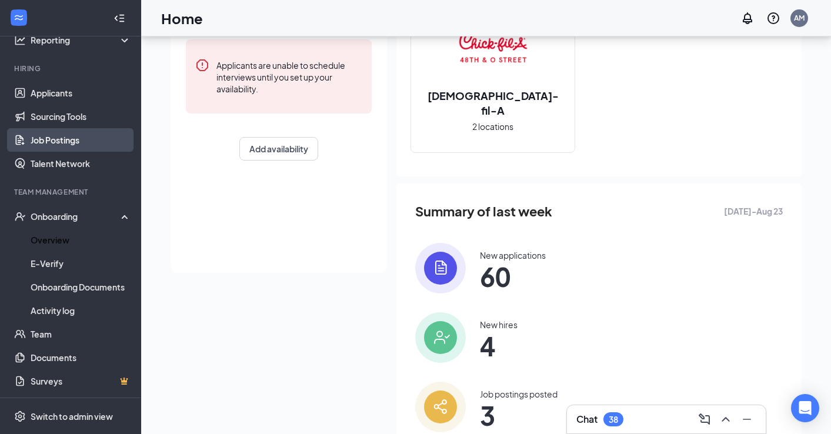
scroll to position [177, 0]
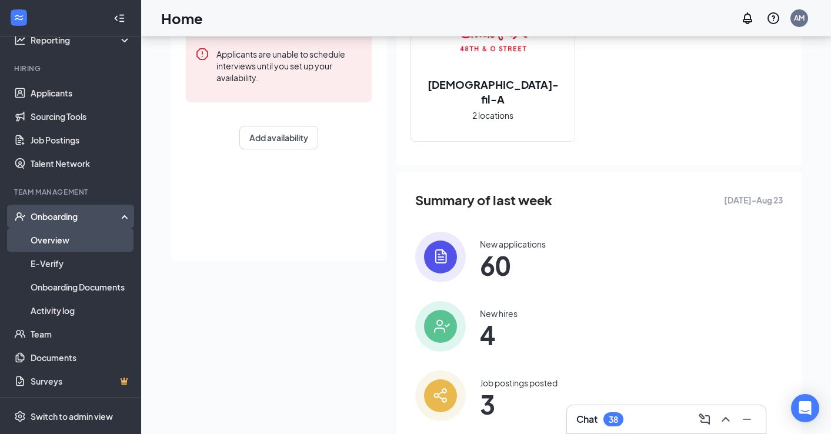
click at [55, 243] on link "Overview" at bounding box center [81, 240] width 101 height 24
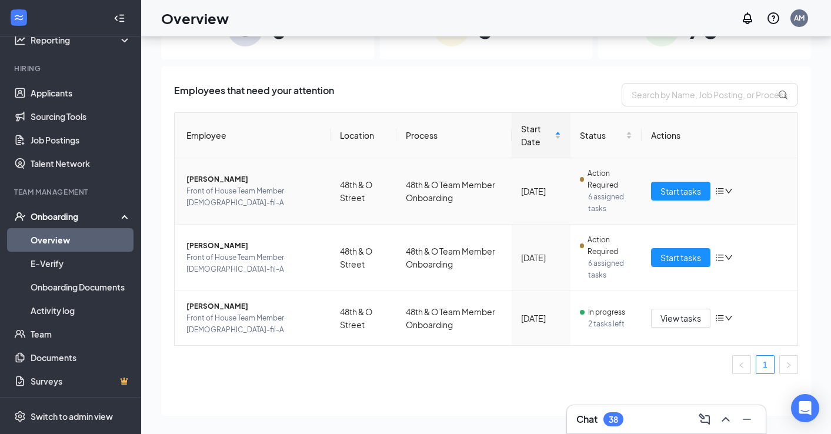
click at [240, 179] on span "[PERSON_NAME]" at bounding box center [253, 179] width 135 height 12
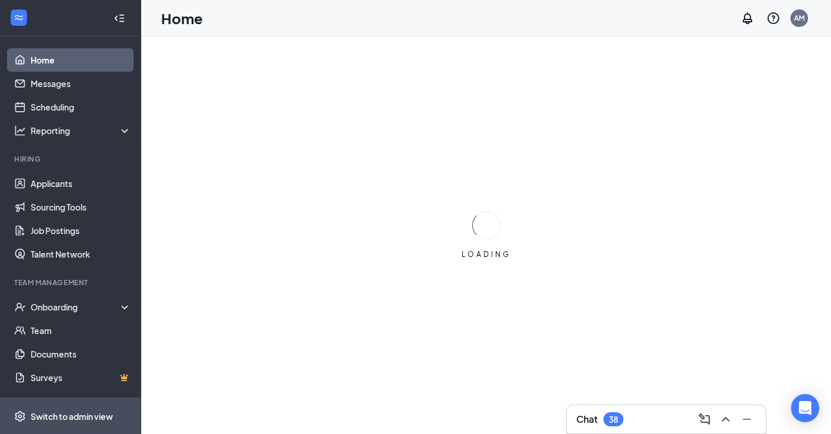
click at [78, 414] on div "Switch to admin view" at bounding box center [72, 416] width 82 height 12
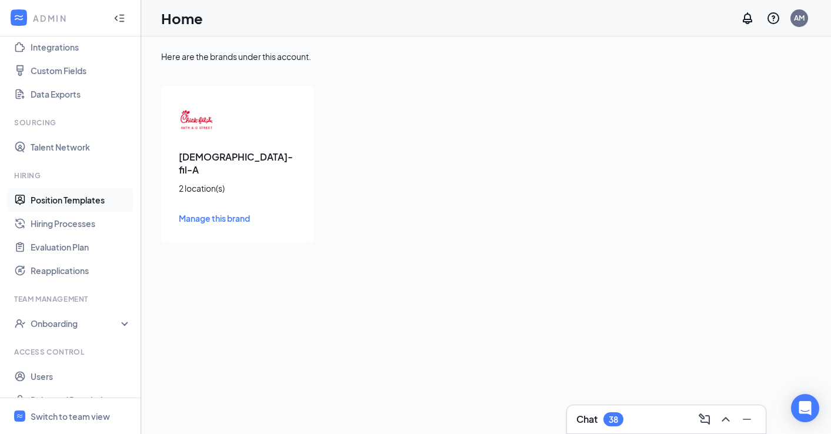
scroll to position [155, 0]
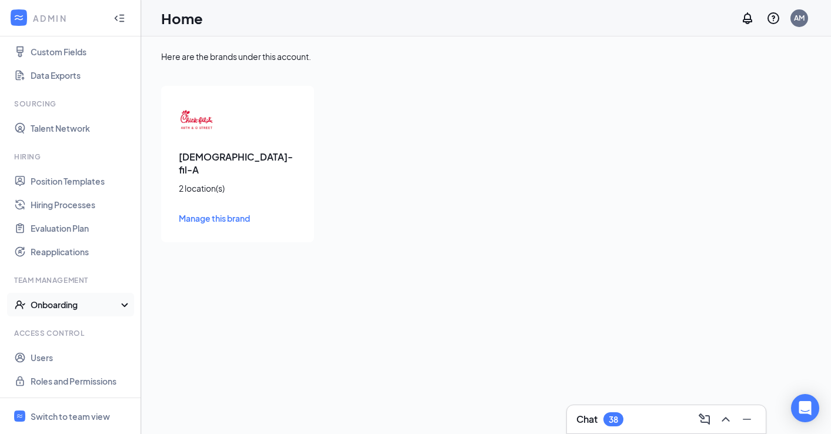
click at [80, 307] on div "Onboarding" at bounding box center [76, 305] width 91 height 12
click at [78, 327] on link "Onboarding Processes" at bounding box center [81, 328] width 101 height 24
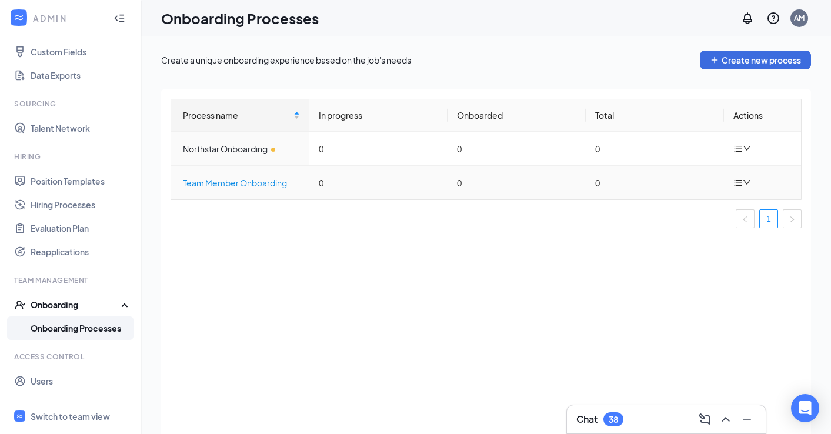
click at [259, 181] on div "Team Member Onboarding" at bounding box center [241, 182] width 117 height 13
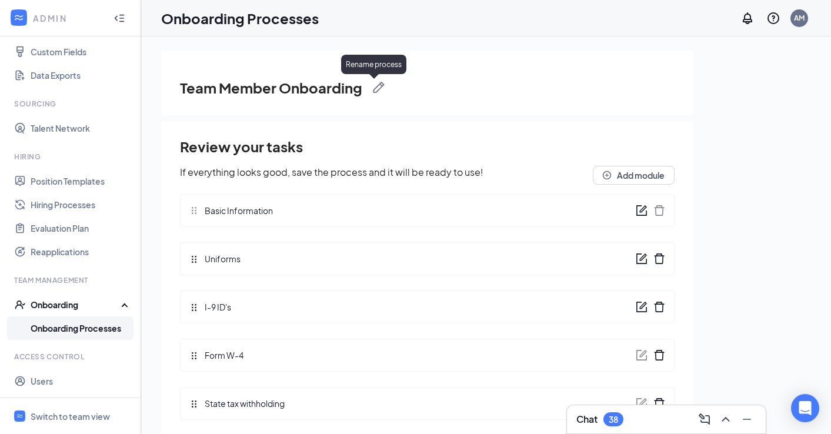
click at [380, 85] on img at bounding box center [379, 88] width 12 height 12
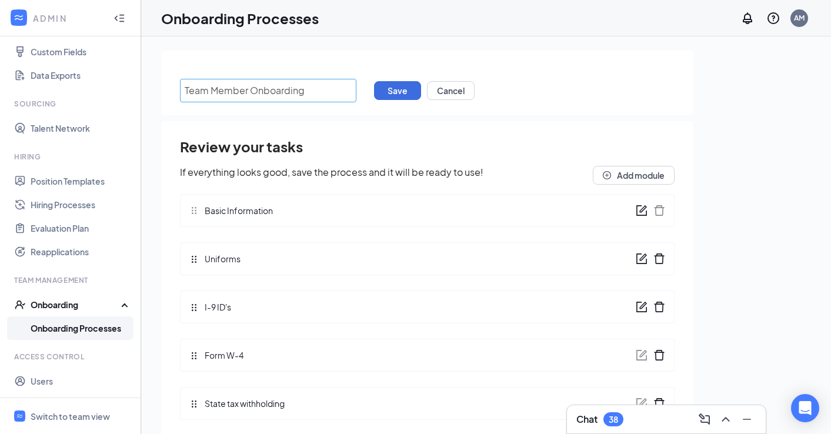
click at [185, 87] on input "Team Member Onboarding" at bounding box center [268, 91] width 176 height 24
type input "48th & O Team Member Onboarding"
click at [402, 91] on button "Save" at bounding box center [397, 90] width 47 height 19
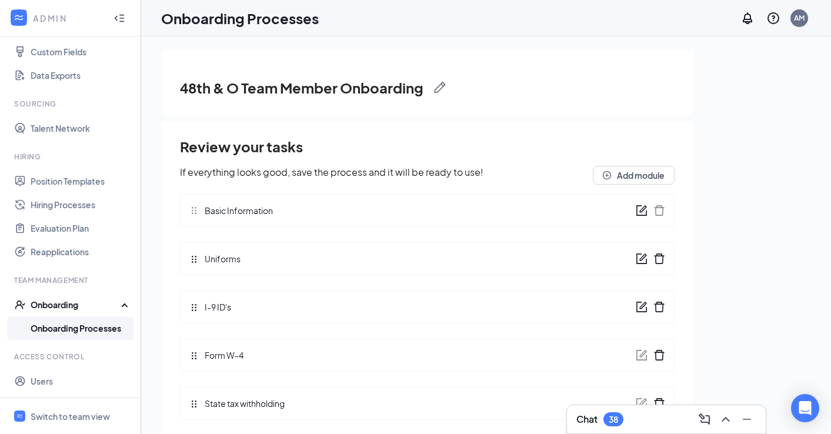
click at [214, 305] on span "I-9 ID's" at bounding box center [215, 306] width 32 height 13
click at [195, 310] on div "Review your tasks If everything looks good, save the process and it will be rea…" at bounding box center [427, 426] width 494 height 581
click at [638, 305] on icon "form" at bounding box center [642, 307] width 12 height 12
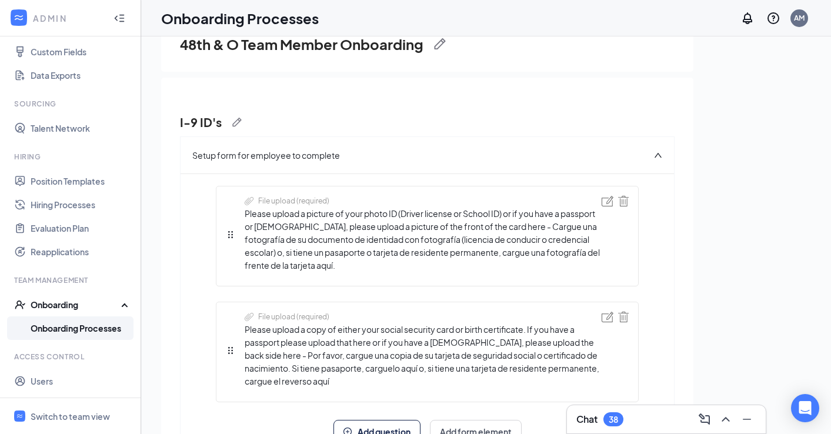
scroll to position [51, 0]
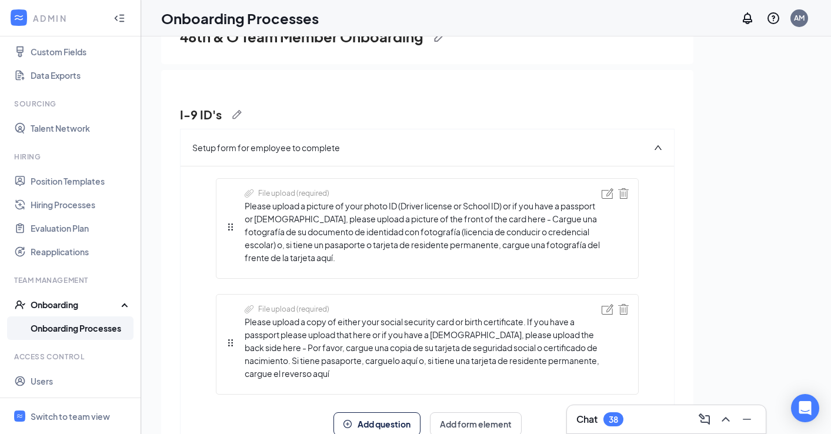
drag, startPoint x: 244, startPoint y: 203, endPoint x: 395, endPoint y: 256, distance: 160.1
click at [395, 256] on span "Please upload a picture of your photo ID (Driver license or School ID) or if yo…" at bounding box center [423, 231] width 357 height 65
copy span "Please upload a picture of your photo ID (Driver license or School ID) or if yo…"
drag, startPoint x: 243, startPoint y: 321, endPoint x: 430, endPoint y: 370, distance: 193.8
click at [430, 370] on div "File upload (required) Please upload a copy of either your social security card…" at bounding box center [414, 344] width 376 height 81
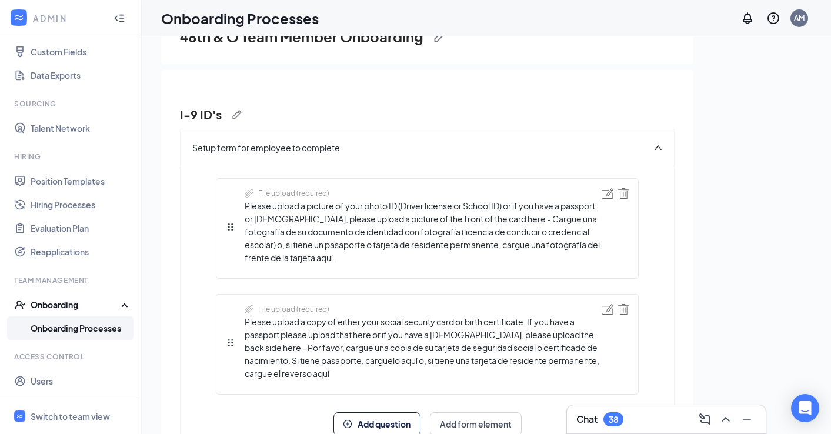
copy span "Please upload a copy of either your social security card or birth certificate. …"
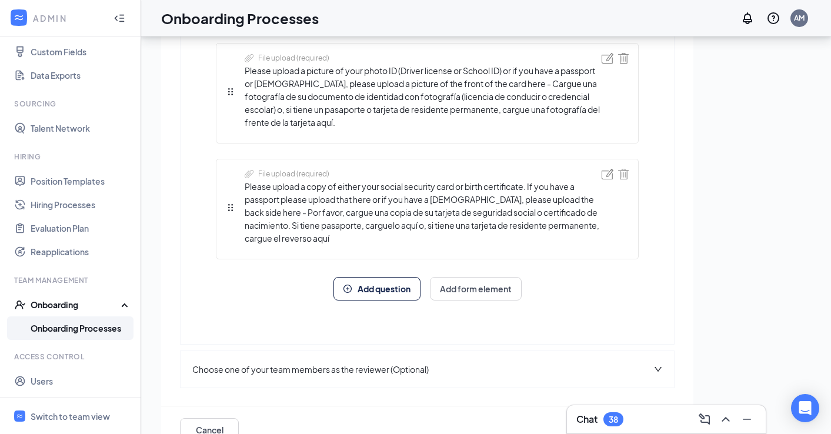
scroll to position [135, 0]
click at [202, 429] on button "Cancel" at bounding box center [209, 429] width 59 height 24
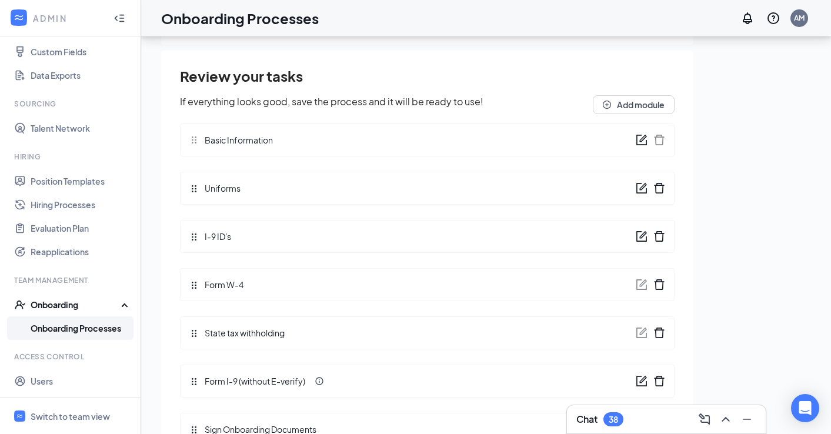
scroll to position [17, 0]
click at [641, 190] on icon "form" at bounding box center [642, 189] width 12 height 12
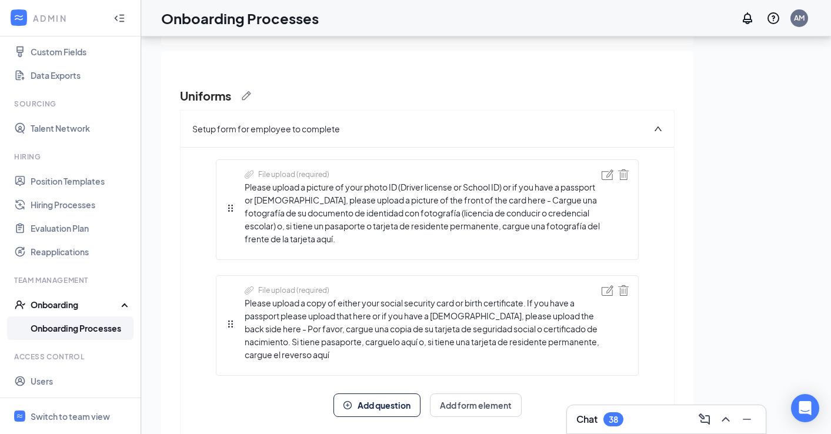
scroll to position [8, 0]
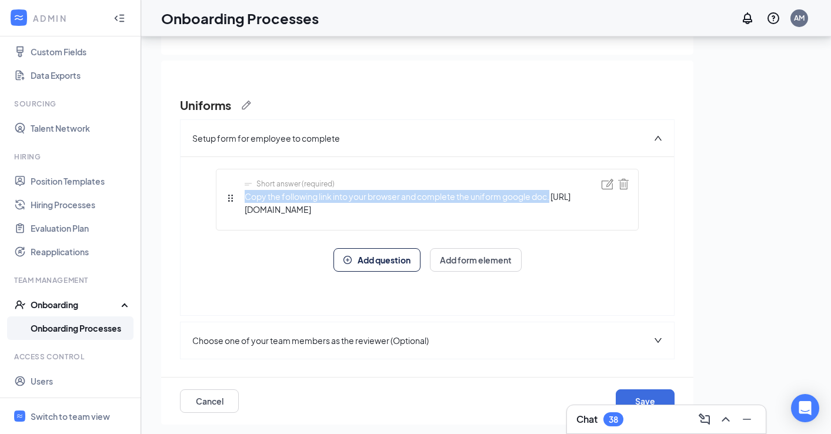
drag, startPoint x: 245, startPoint y: 198, endPoint x: 553, endPoint y: 197, distance: 308.7
click at [553, 197] on span "Copy the following link into your browser and complete the uniform google doc. …" at bounding box center [423, 203] width 357 height 26
copy span "Copy the following link into your browser and complete the uniform google doc."
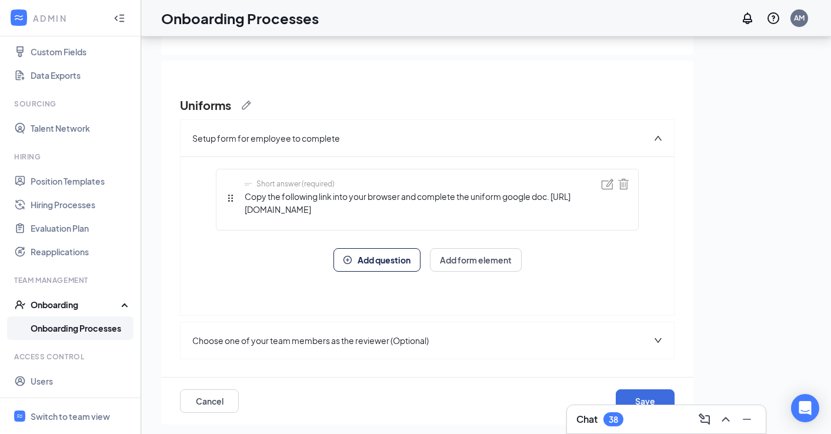
click at [406, 210] on span "Copy the following link into your browser and complete the uniform google doc. …" at bounding box center [423, 203] width 357 height 26
click at [398, 209] on span "Copy the following link into your browser and complete the uniform google doc. …" at bounding box center [423, 203] width 357 height 26
drag, startPoint x: 394, startPoint y: 208, endPoint x: 401, endPoint y: 208, distance: 7.1
click at [401, 208] on span "Copy the following link into your browser and complete the uniform google doc. …" at bounding box center [423, 203] width 357 height 26
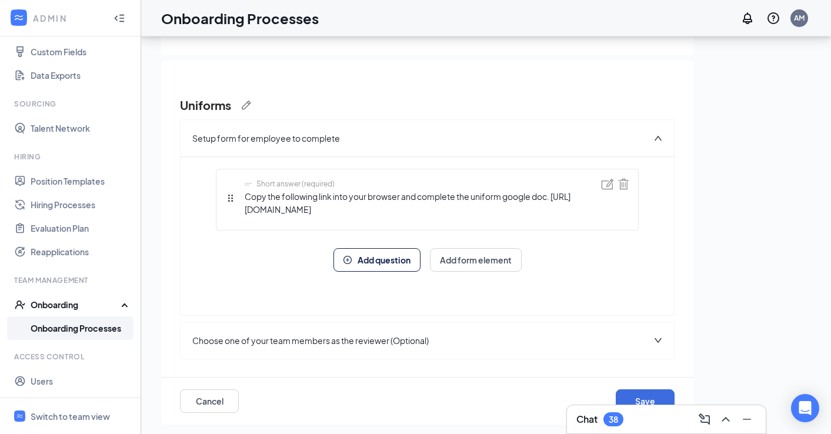
click at [401, 208] on span "Copy the following link into your browser and complete the uniform google doc. …" at bounding box center [423, 203] width 357 height 26
drag, startPoint x: 399, startPoint y: 207, endPoint x: 243, endPoint y: 213, distance: 155.3
click at [243, 213] on div "Short answer (required) Copy the following link into your browser and complete …" at bounding box center [414, 200] width 376 height 42
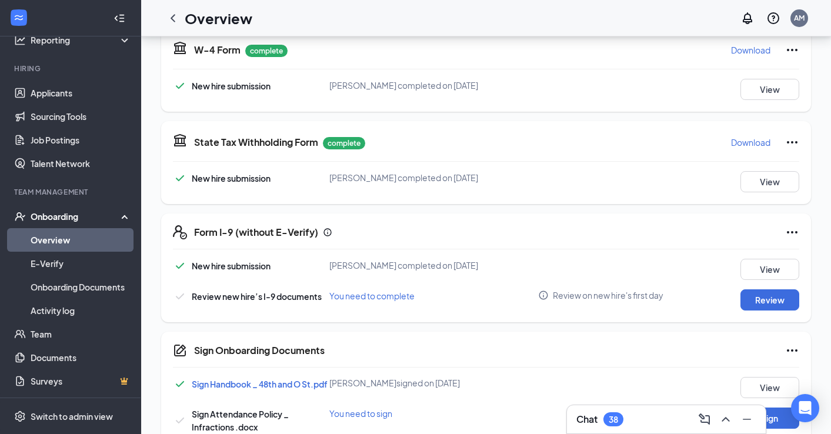
scroll to position [123, 0]
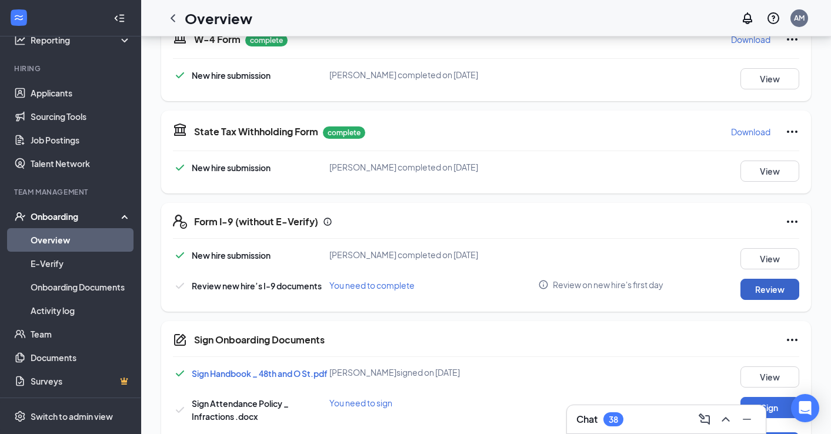
click at [763, 295] on button "Review" at bounding box center [769, 289] width 59 height 21
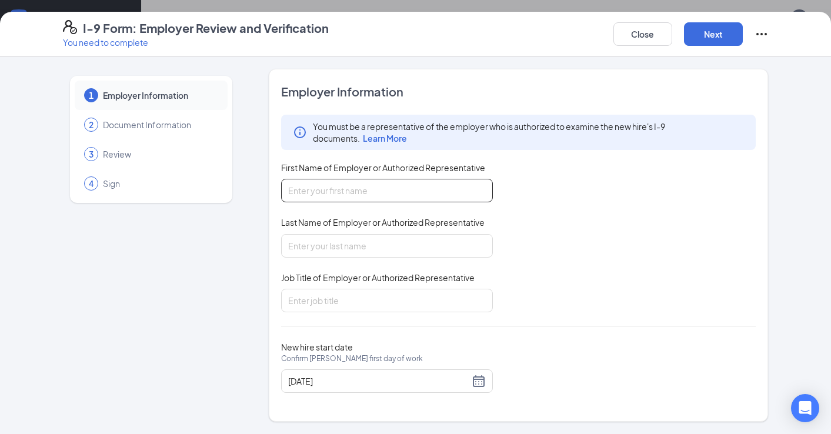
click at [430, 189] on input "First Name of Employer or Authorized Representative" at bounding box center [387, 191] width 212 height 24
type input "Amanda"
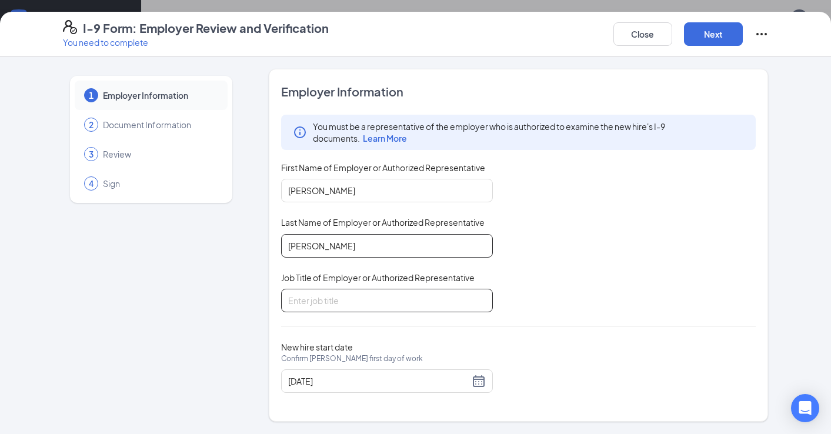
type input "Menagh"
click at [312, 301] on input "Job Title of Employer or Authorized Representative" at bounding box center [387, 301] width 212 height 24
type input "CPO"
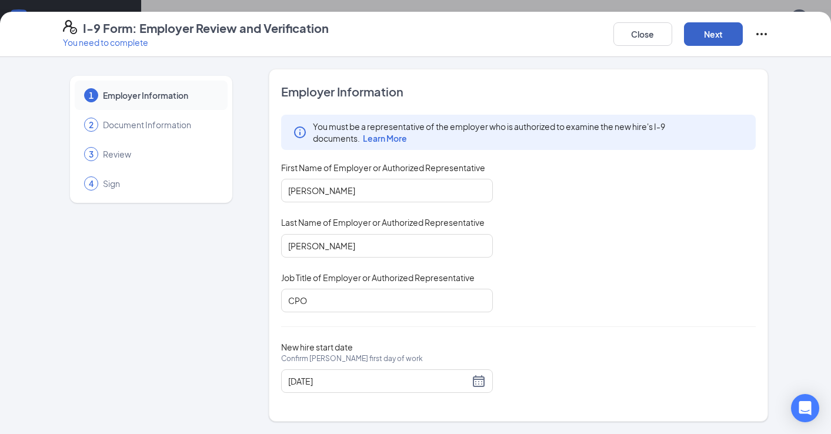
click at [705, 35] on button "Next" at bounding box center [713, 34] width 59 height 24
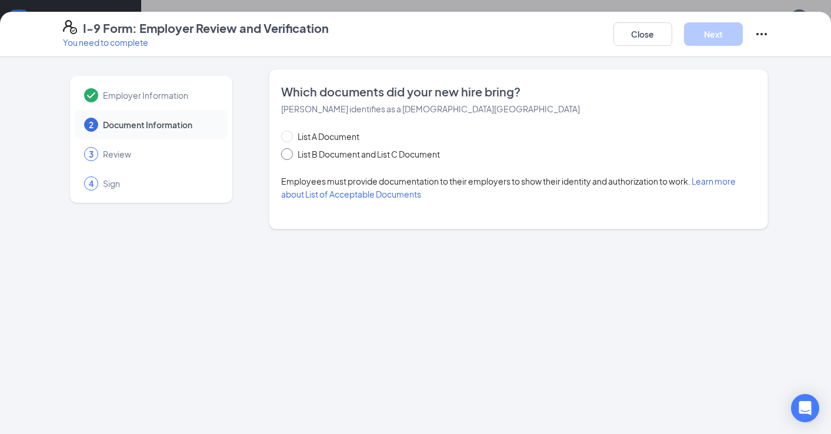
click at [282, 156] on span at bounding box center [287, 154] width 12 height 12
click at [282, 156] on input "List B Document and List C Document" at bounding box center [285, 152] width 8 height 8
radio input "true"
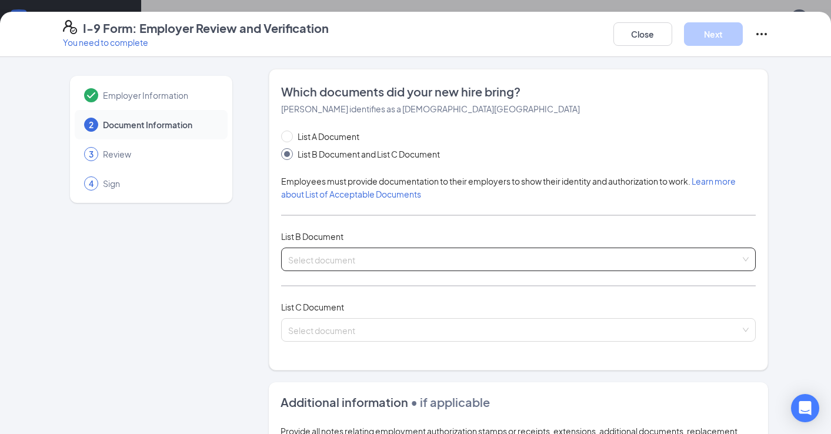
click at [320, 250] on div "Select document List B Documents Driver’s License issued by U.S State or outlyi…" at bounding box center [518, 260] width 475 height 24
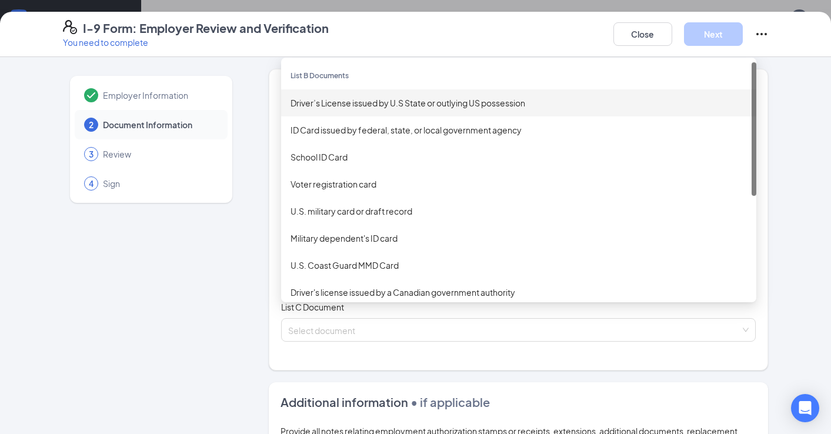
click at [349, 106] on div "Driver’s License issued by U.S State or outlying US possession" at bounding box center [518, 102] width 456 height 13
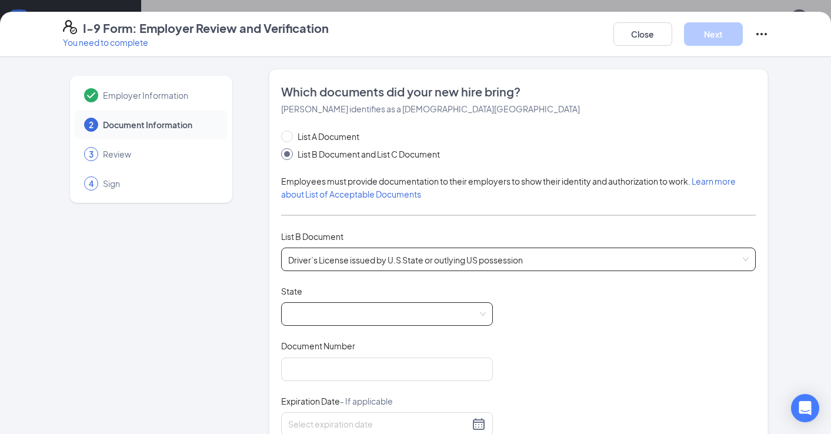
click at [309, 311] on span at bounding box center [387, 314] width 198 height 22
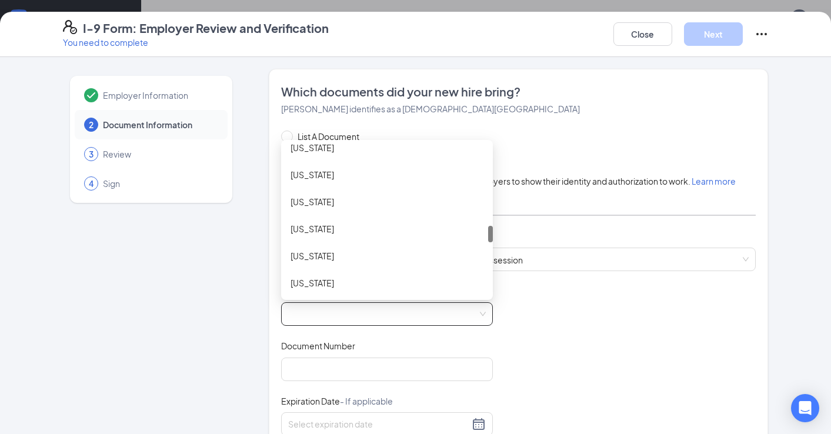
scroll to position [716, 0]
click at [326, 226] on div "Nebraska" at bounding box center [386, 226] width 193 height 13
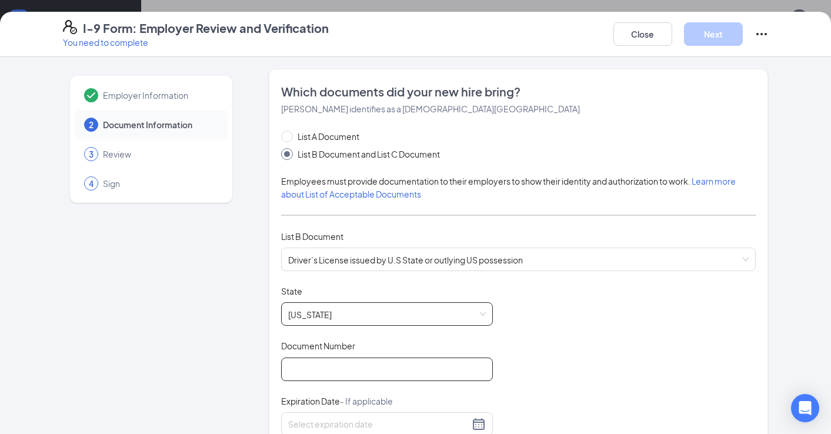
click at [319, 370] on input "Document Number" at bounding box center [387, 369] width 212 height 24
type input "H13679190"
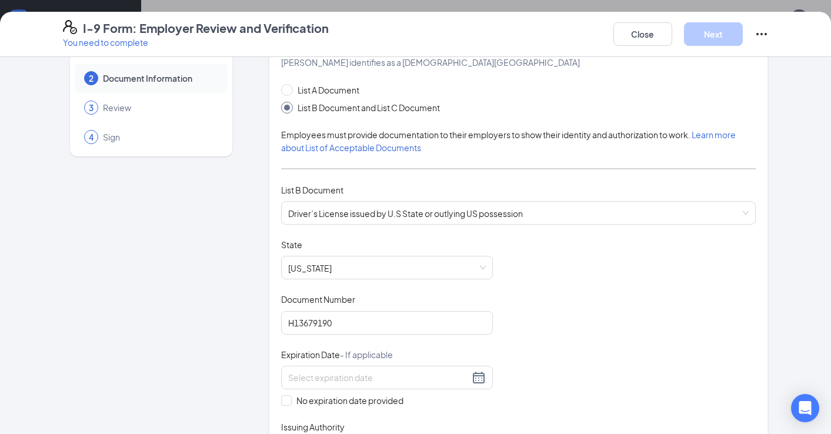
scroll to position [82, 0]
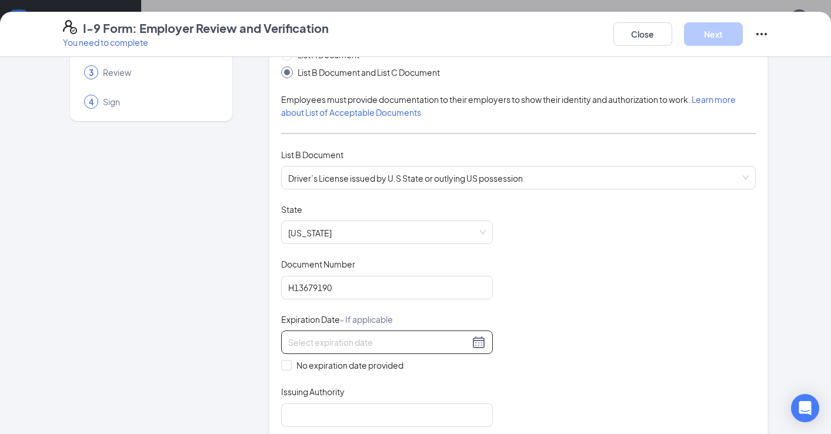
click at [344, 339] on input at bounding box center [378, 342] width 181 height 13
click at [340, 426] on div "8" at bounding box center [340, 427] width 14 height 14
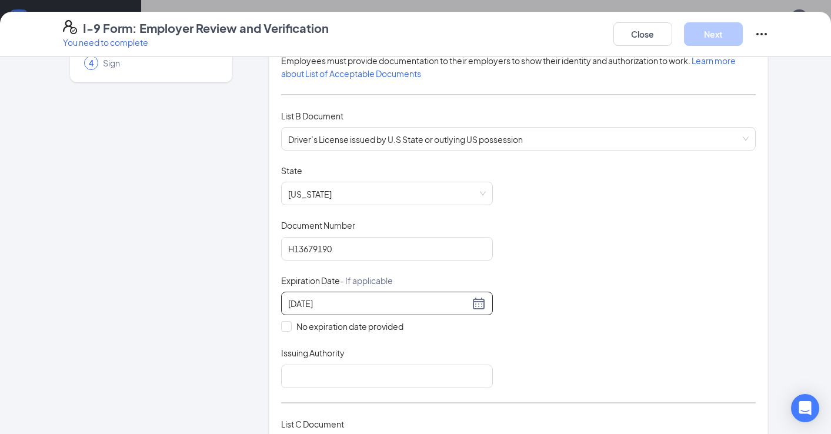
scroll to position [122, 0]
type input "05/08/2029"
click at [350, 367] on input "Issuing Authority" at bounding box center [387, 375] width 212 height 24
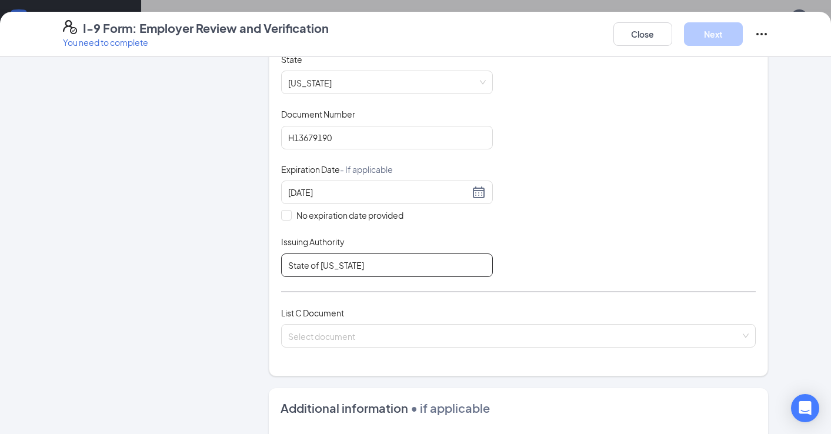
scroll to position [256, 0]
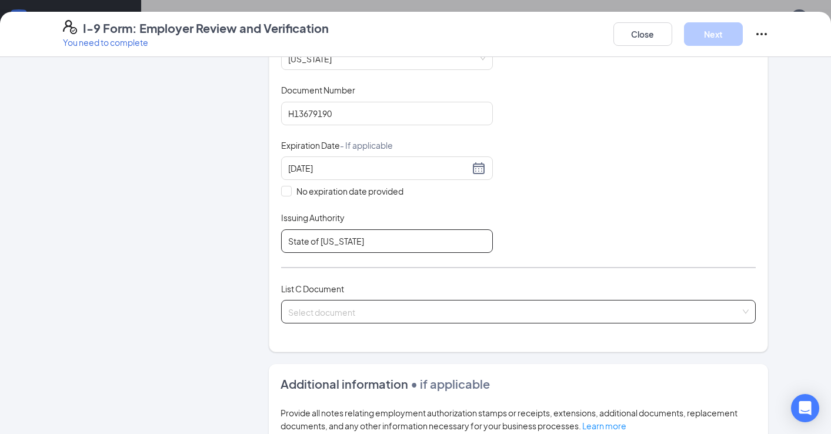
type input "State of Nebraska"
click at [325, 306] on input "search" at bounding box center [514, 309] width 453 height 18
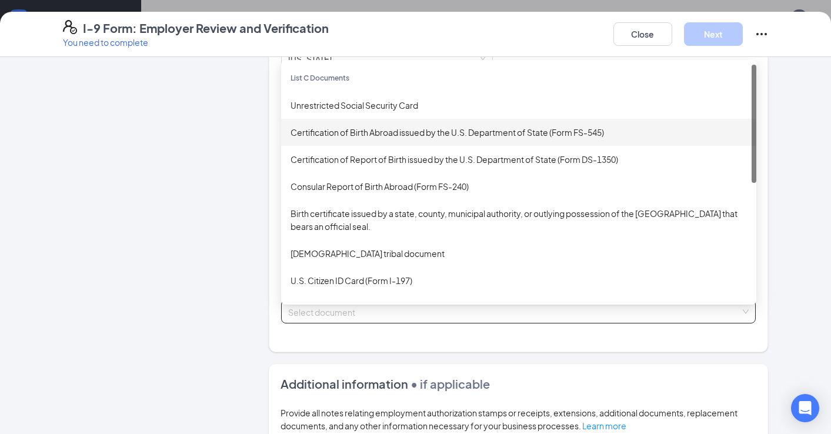
click at [307, 300] on input "search" at bounding box center [514, 309] width 453 height 18
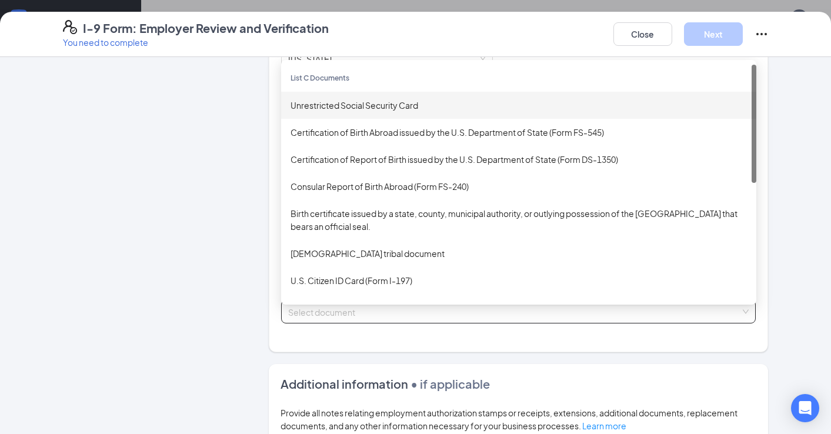
click at [349, 105] on div "Unrestricted Social Security Card" at bounding box center [518, 105] width 456 height 13
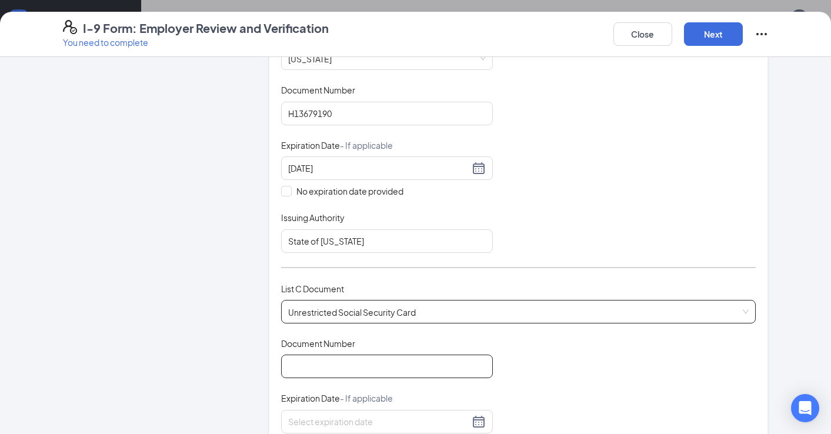
click at [296, 359] on input "Document Number" at bounding box center [387, 367] width 212 height 24
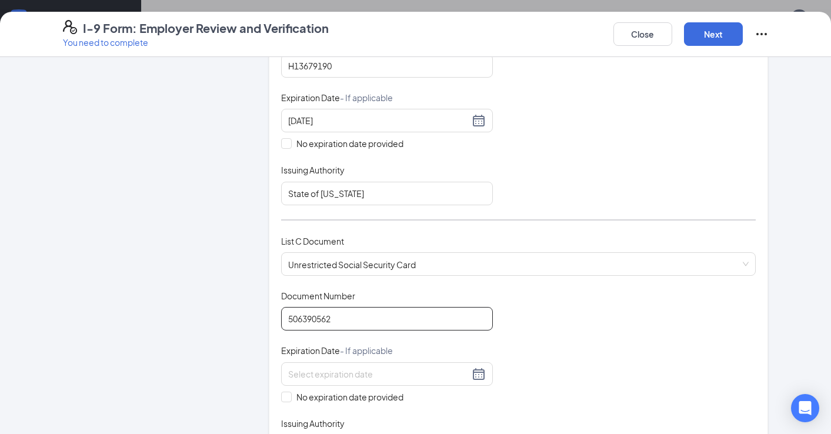
scroll to position [310, 0]
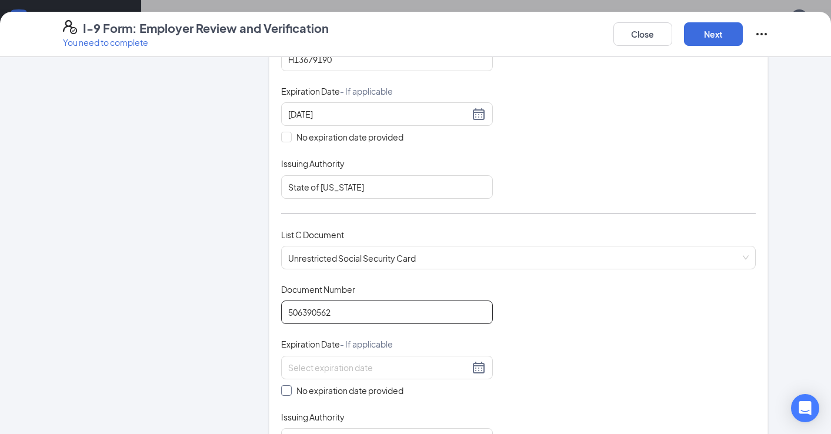
type input "506390562"
click at [285, 387] on input "No expiration date provided" at bounding box center [285, 389] width 8 height 8
checkbox input "true"
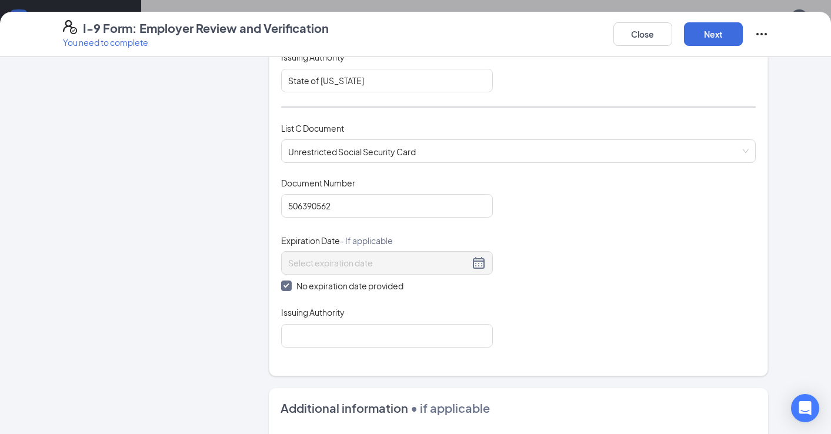
scroll to position [421, 0]
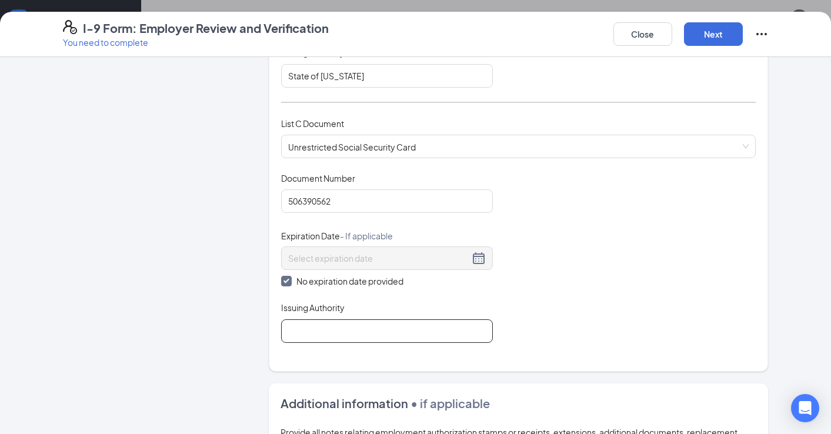
click at [320, 333] on input "Issuing Authority" at bounding box center [387, 331] width 212 height 24
type input "Social Security Administration"
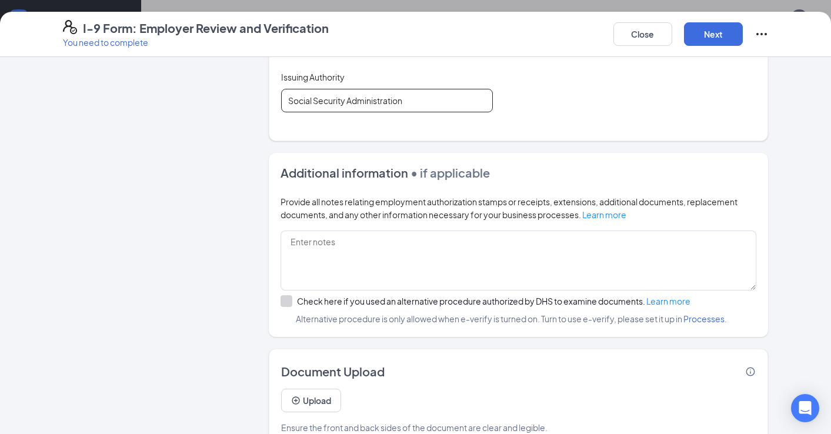
scroll to position [674, 0]
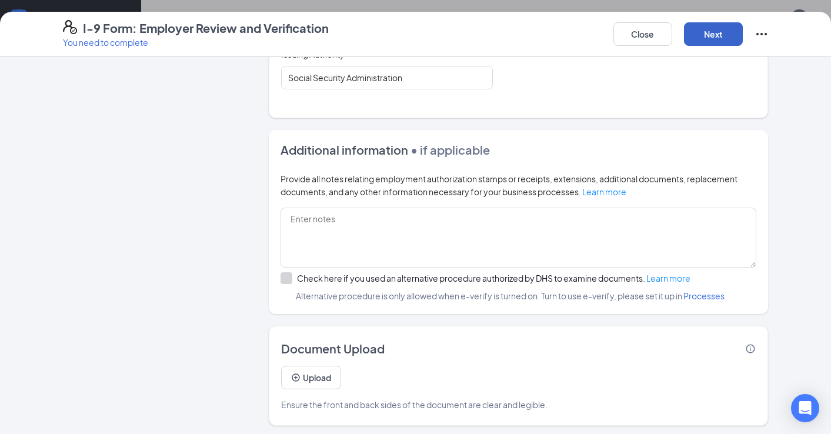
click at [718, 32] on button "Next" at bounding box center [713, 34] width 59 height 24
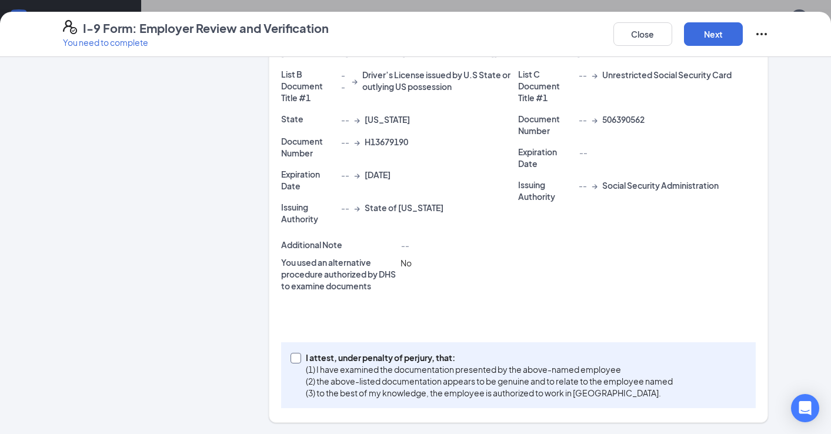
click at [297, 360] on span at bounding box center [295, 358] width 11 height 11
click at [297, 360] on input "I attest, under penalty of perjury, that: (1) I have examined the documentation…" at bounding box center [294, 357] width 8 height 8
checkbox input "true"
click at [701, 37] on button "Next" at bounding box center [713, 34] width 59 height 24
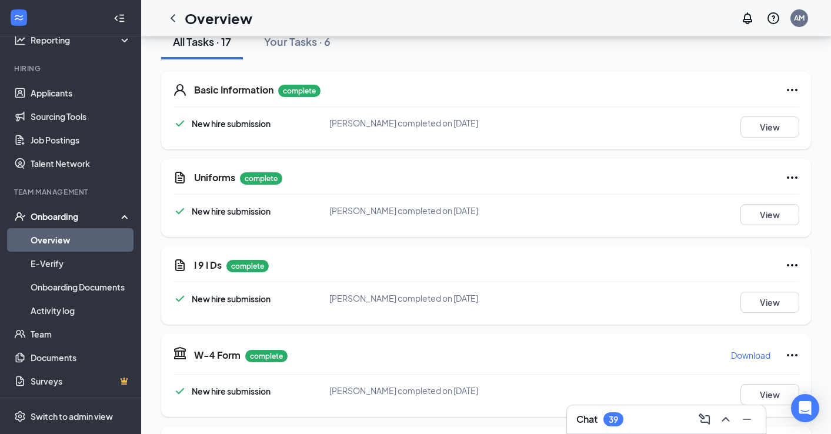
scroll to position [0, 0]
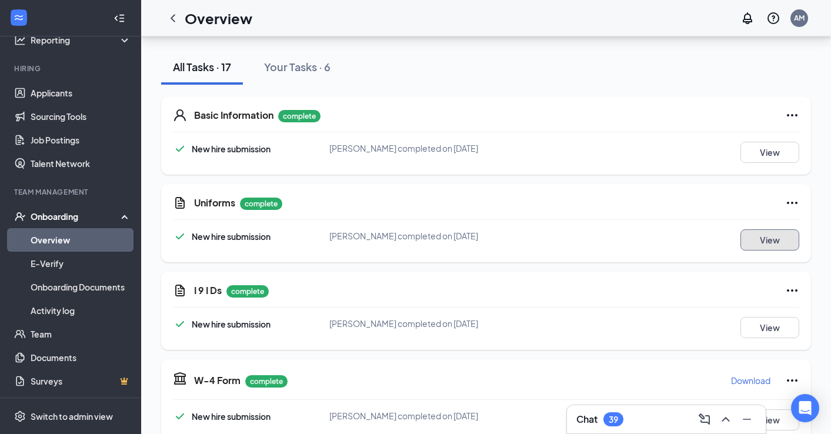
click at [750, 241] on button "View" at bounding box center [769, 239] width 59 height 21
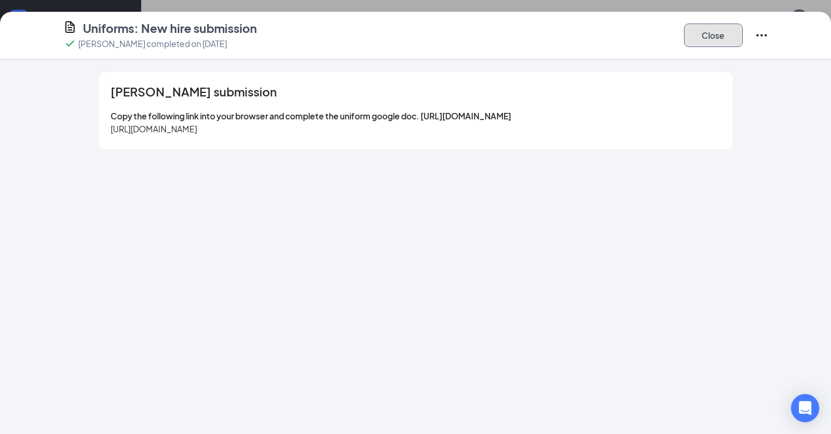
click at [710, 31] on button "Close" at bounding box center [713, 36] width 59 height 24
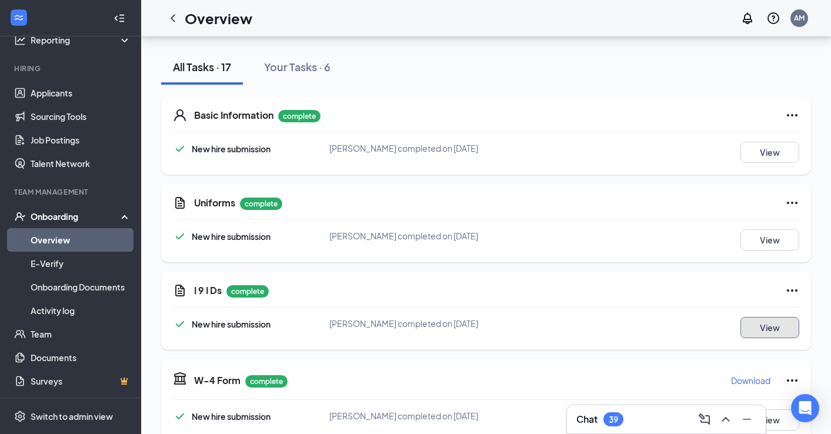
click at [767, 327] on button "View" at bounding box center [769, 327] width 59 height 21
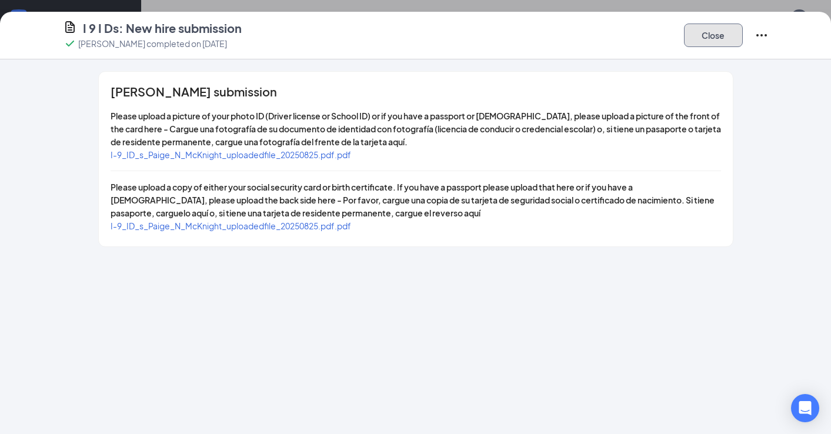
click at [697, 36] on button "Close" at bounding box center [713, 36] width 59 height 24
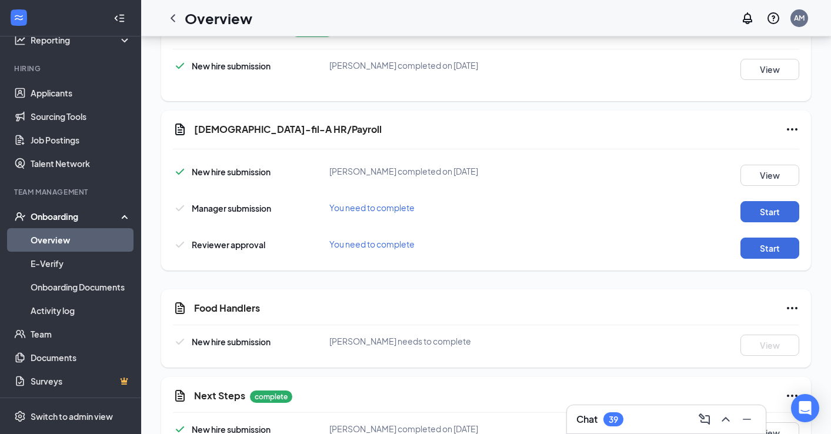
scroll to position [273, 0]
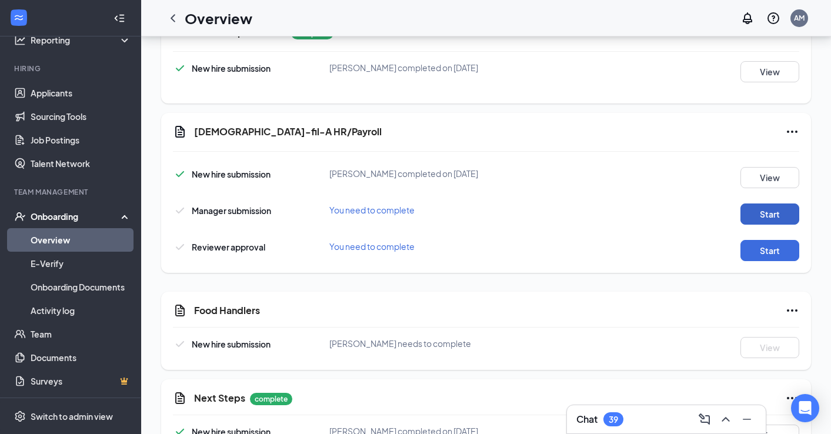
click at [767, 212] on button "Start" at bounding box center [769, 213] width 59 height 21
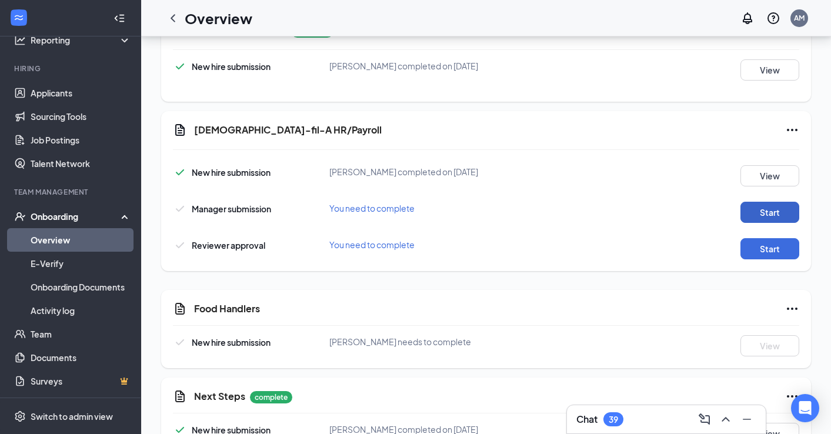
scroll to position [691, 0]
click at [751, 255] on button "Start" at bounding box center [769, 248] width 59 height 21
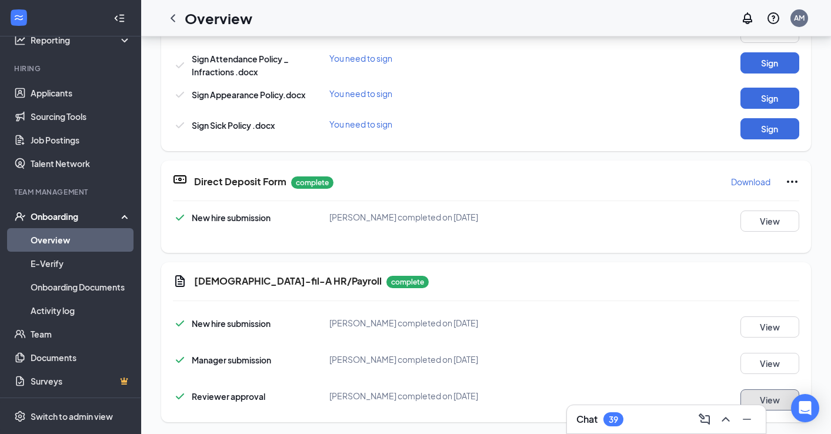
scroll to position [332, 0]
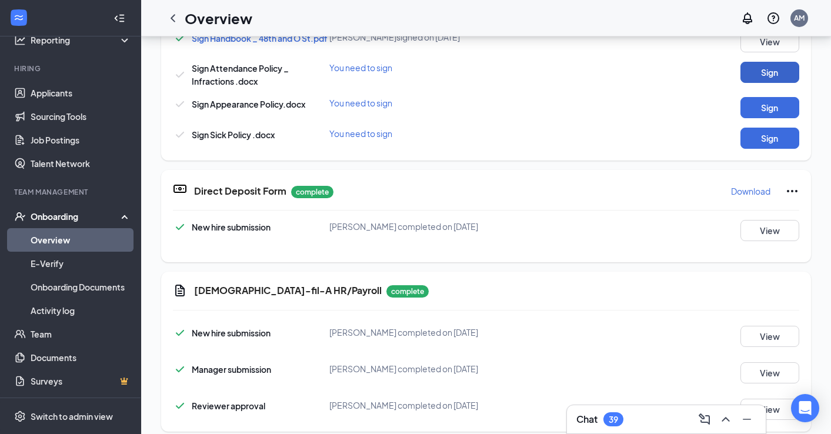
click at [794, 76] on button "Sign" at bounding box center [769, 72] width 59 height 21
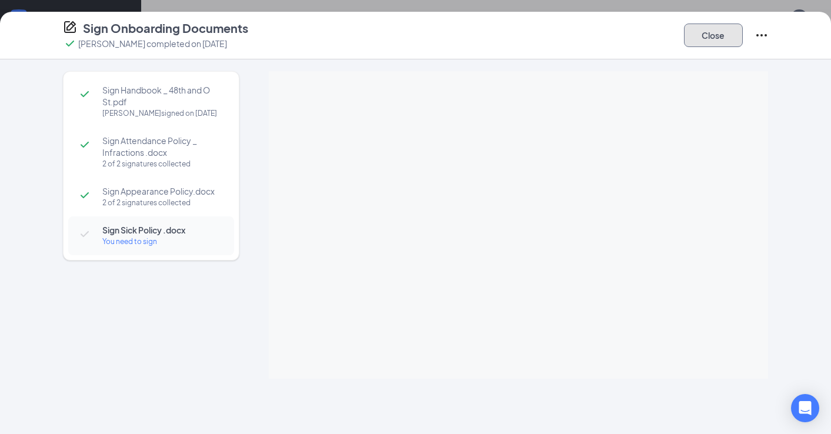
click at [721, 42] on button "Close" at bounding box center [713, 36] width 59 height 24
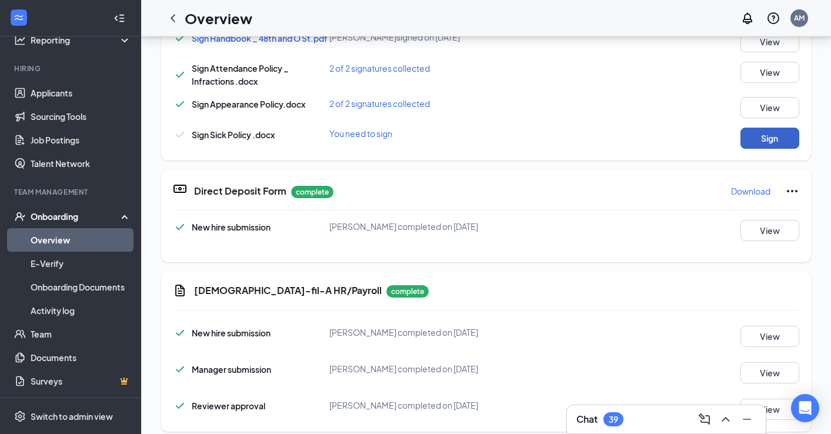
click at [764, 142] on button "Sign" at bounding box center [769, 138] width 59 height 21
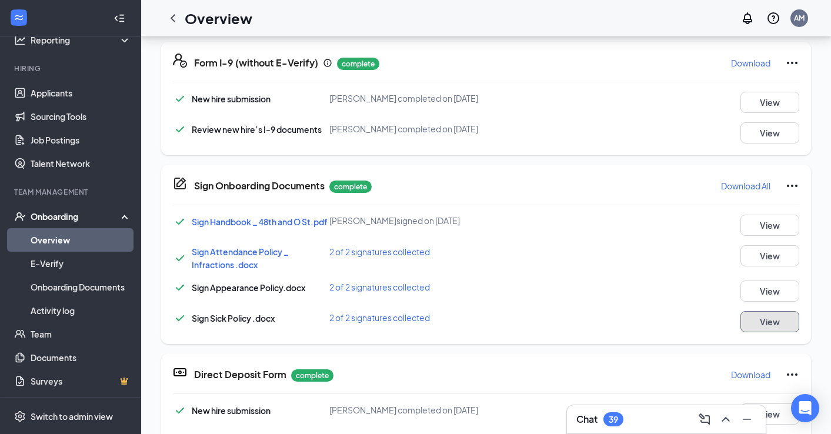
scroll to position [0, 0]
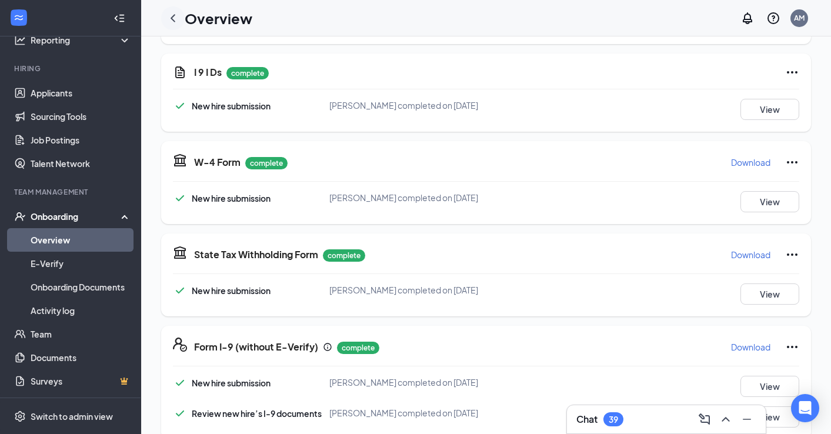
click at [171, 18] on icon "ChevronLeft" at bounding box center [172, 18] width 5 height 8
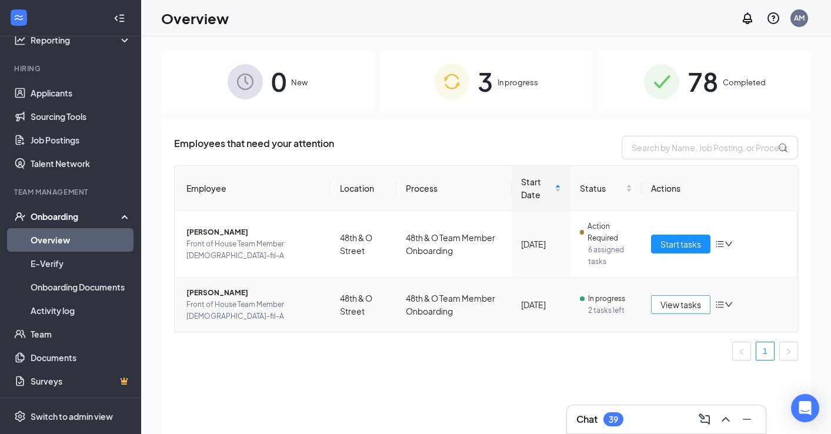
click at [678, 309] on span "View tasks" at bounding box center [680, 304] width 41 height 13
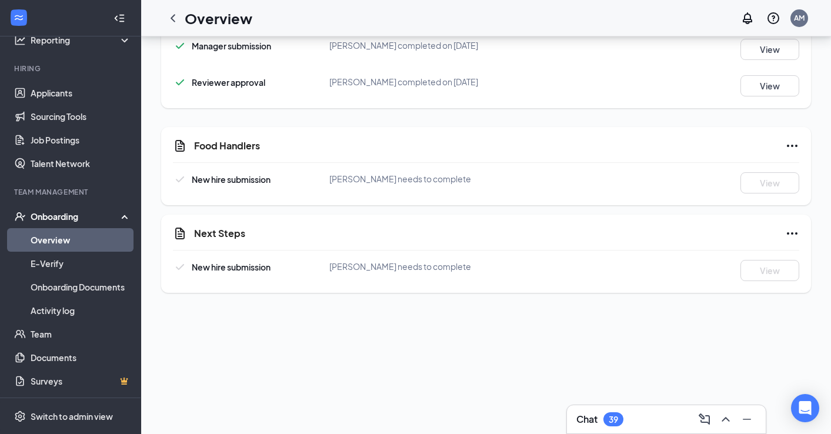
scroll to position [834, 0]
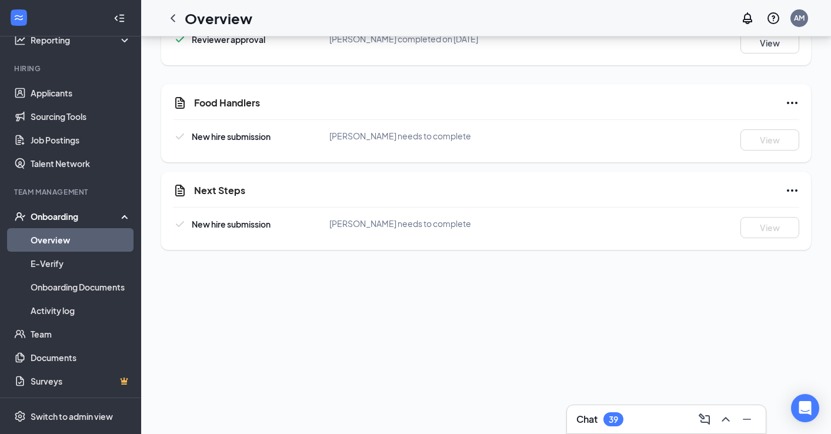
click at [795, 105] on icon "Ellipses" at bounding box center [792, 103] width 14 height 14
click at [516, 184] on div "Next Steps New hire submission Hannah Devlin needs to complete View" at bounding box center [486, 211] width 650 height 78
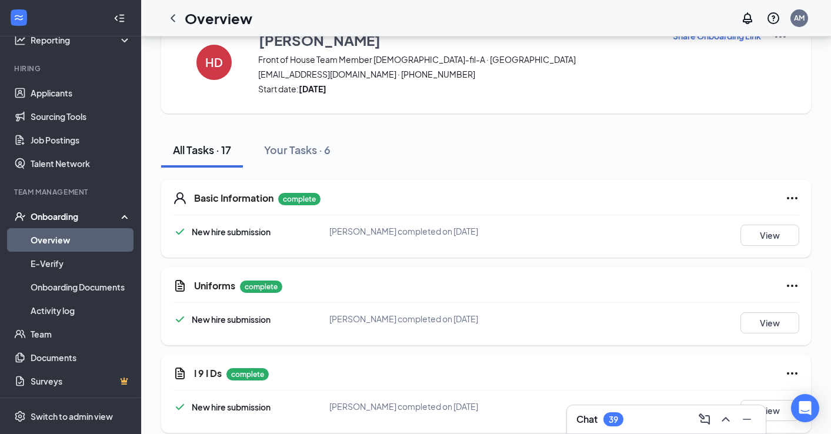
scroll to position [0, 0]
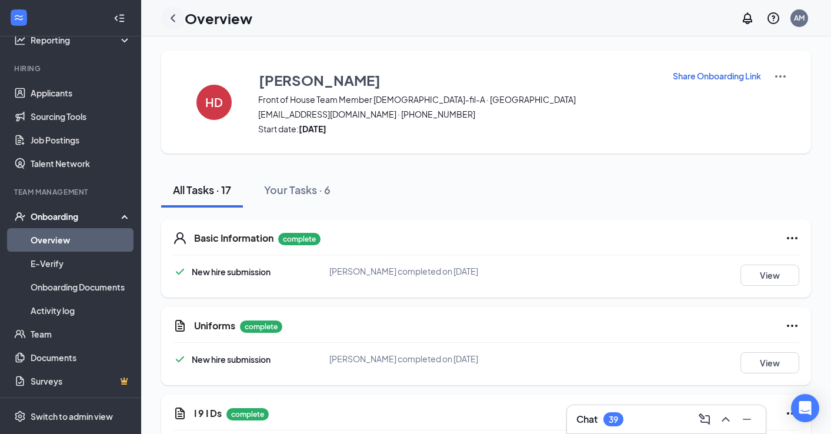
click at [177, 19] on icon "ChevronLeft" at bounding box center [173, 18] width 14 height 14
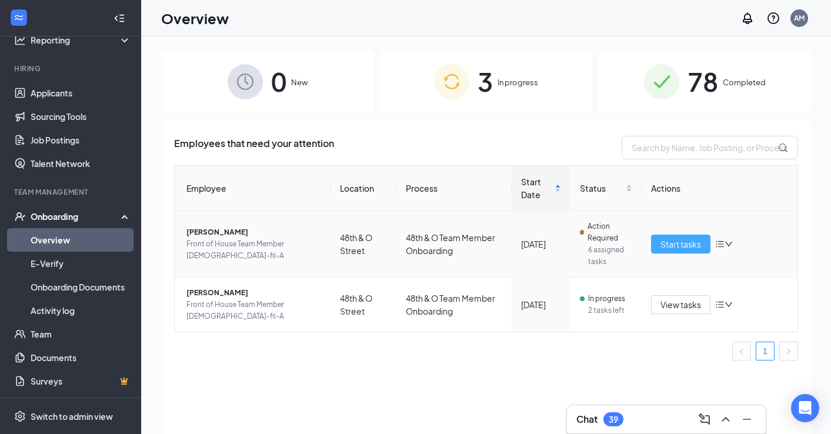
click at [663, 245] on span "Start tasks" at bounding box center [680, 244] width 41 height 13
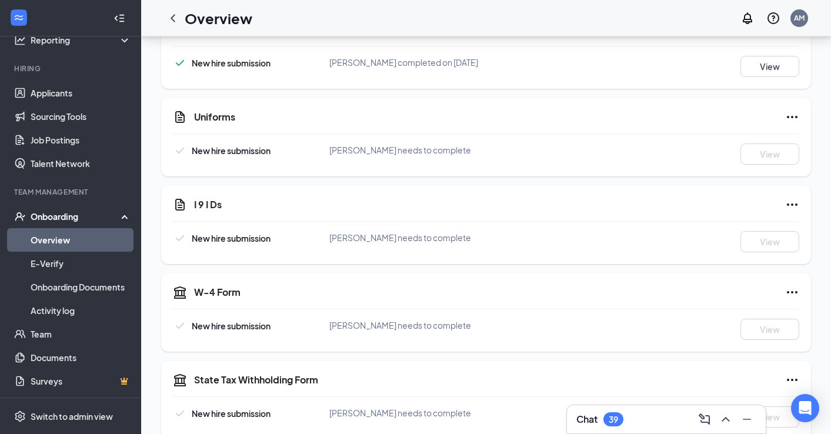
scroll to position [244, 0]
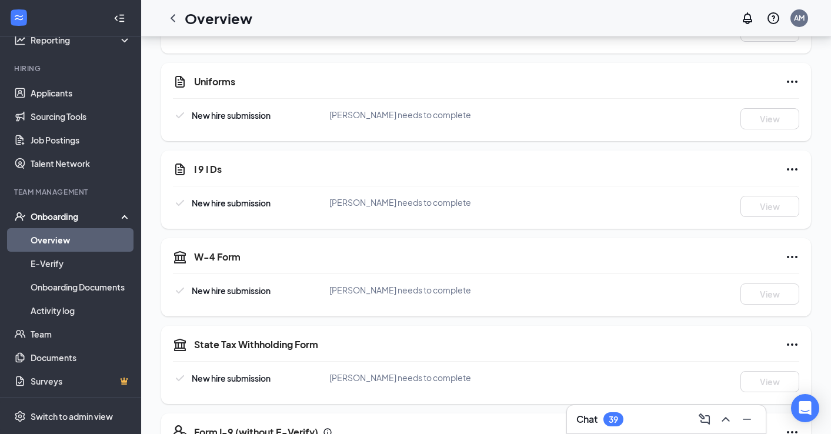
click at [635, 421] on div "Chat 39" at bounding box center [666, 419] width 180 height 19
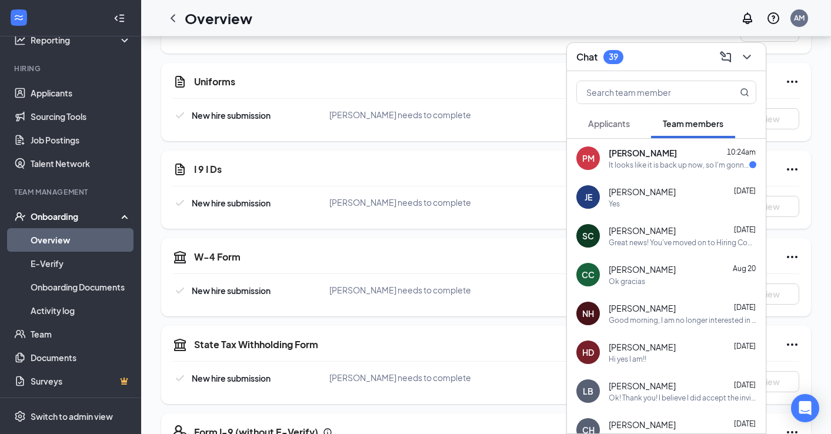
click at [666, 196] on span "Julian Echeverria" at bounding box center [641, 192] width 67 height 12
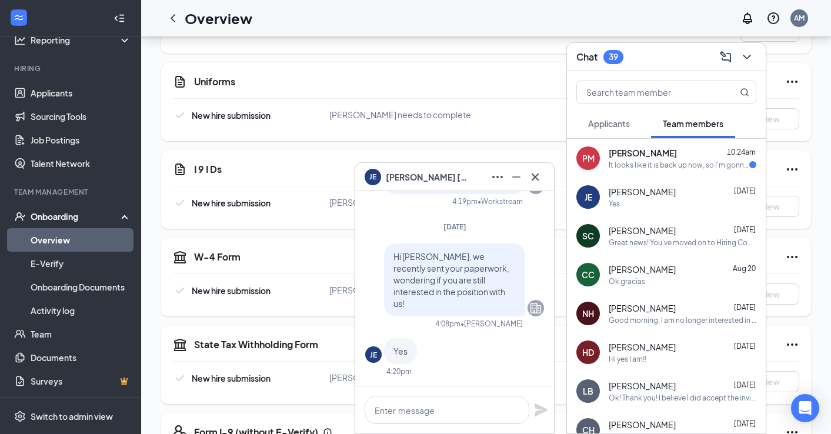
click at [493, 71] on div "Uniforms New hire submission Julian G Echeverria needs to complete View" at bounding box center [486, 102] width 650 height 78
click at [533, 178] on icon "Cross" at bounding box center [534, 176] width 7 height 7
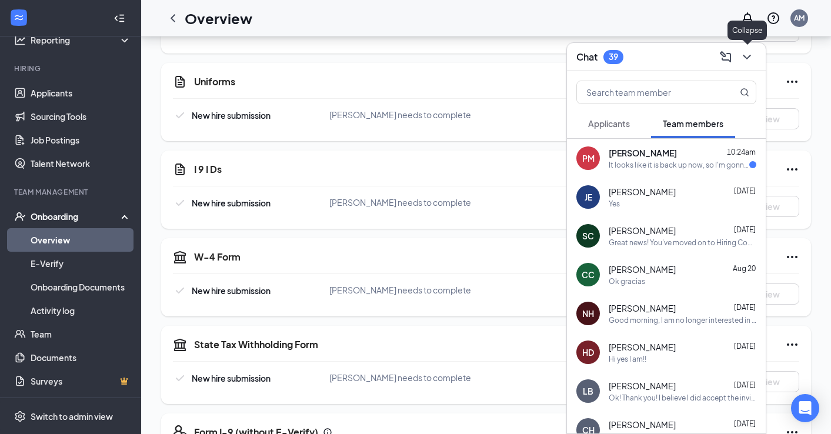
click at [745, 55] on icon "ChevronDown" at bounding box center [747, 57] width 14 height 14
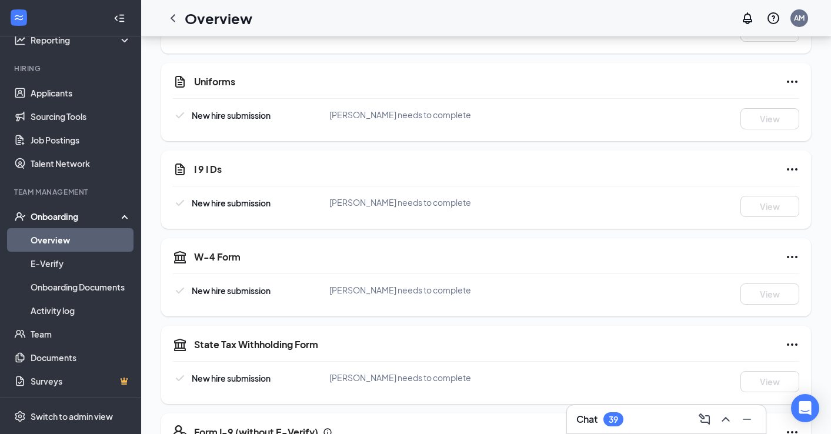
scroll to position [0, 0]
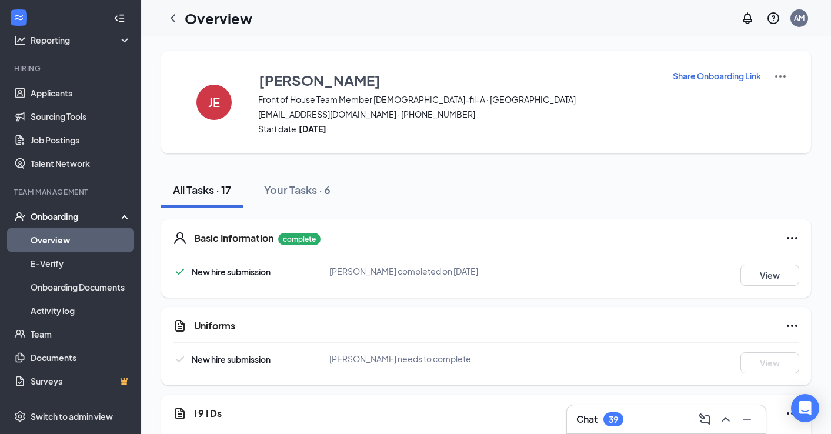
click at [681, 78] on p "Share Onboarding Link" at bounding box center [717, 76] width 88 height 12
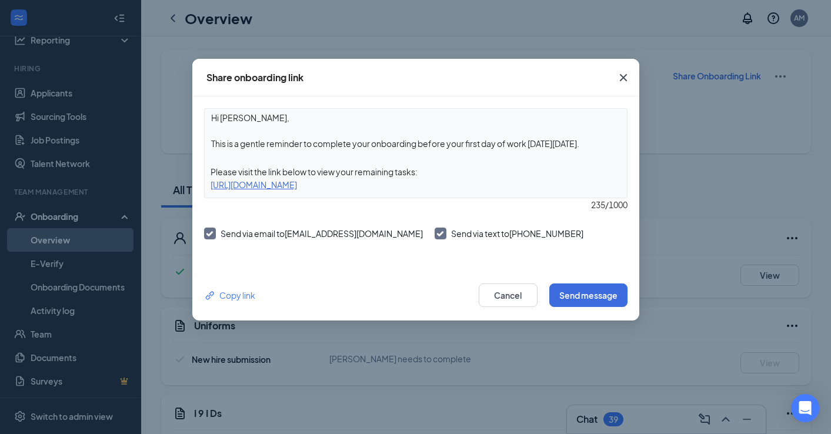
click at [620, 79] on icon "Cross" at bounding box center [623, 78] width 14 height 14
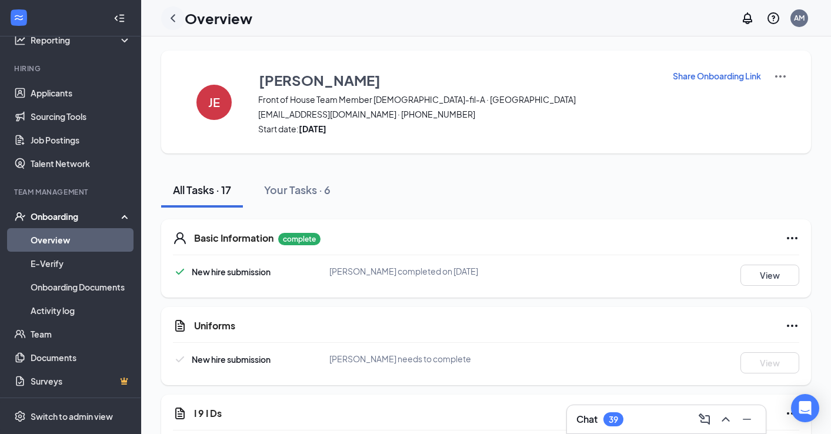
click at [173, 18] on icon "ChevronLeft" at bounding box center [173, 18] width 14 height 14
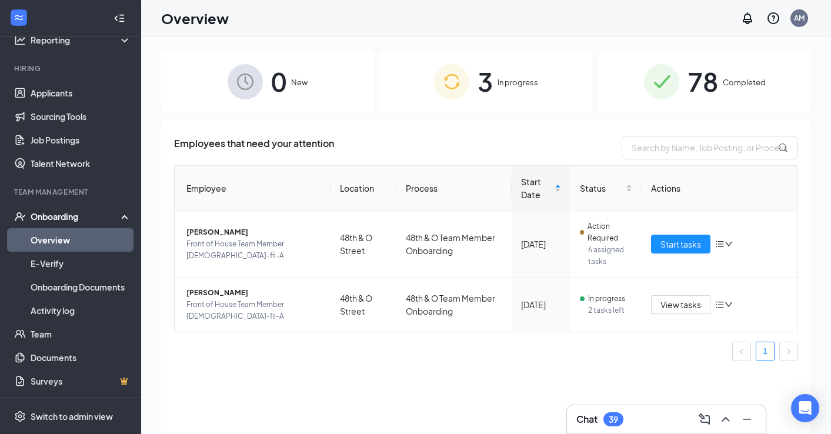
click at [498, 82] on span "In progress" at bounding box center [517, 82] width 41 height 12
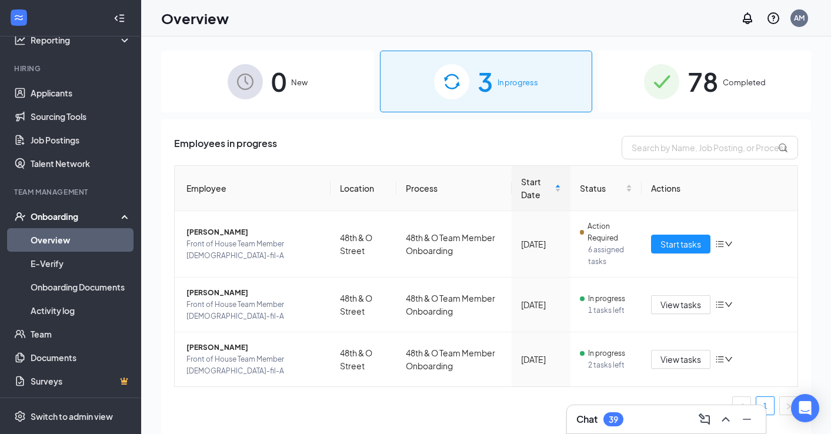
click at [643, 416] on div "Chat 39" at bounding box center [666, 419] width 180 height 19
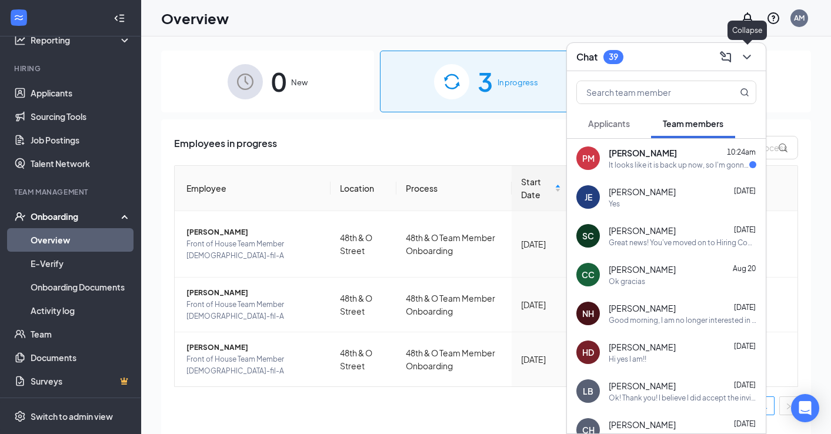
click at [746, 59] on icon "ChevronDown" at bounding box center [747, 57] width 14 height 14
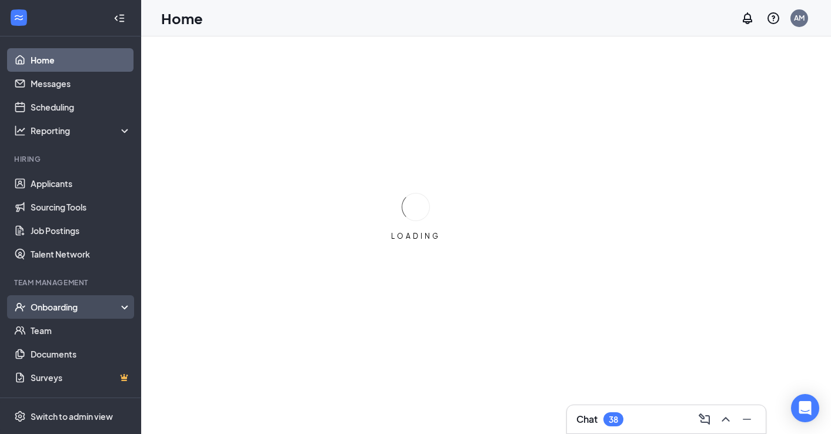
click at [44, 305] on div "Onboarding" at bounding box center [76, 307] width 91 height 12
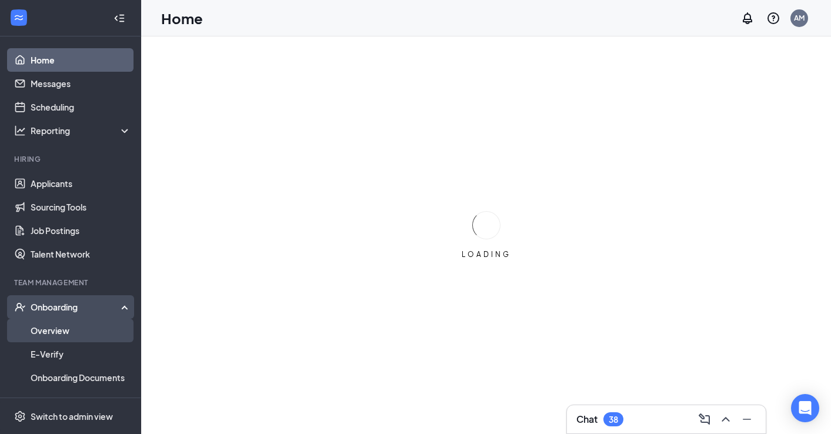
click at [42, 332] on link "Overview" at bounding box center [81, 331] width 101 height 24
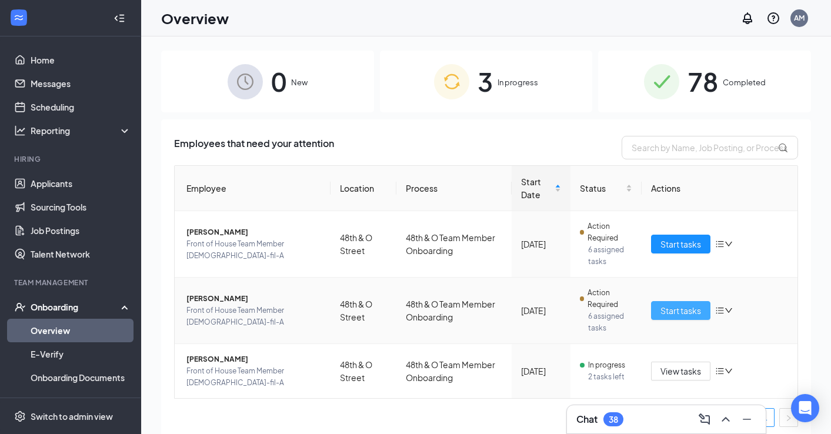
click at [668, 308] on span "Start tasks" at bounding box center [680, 310] width 41 height 13
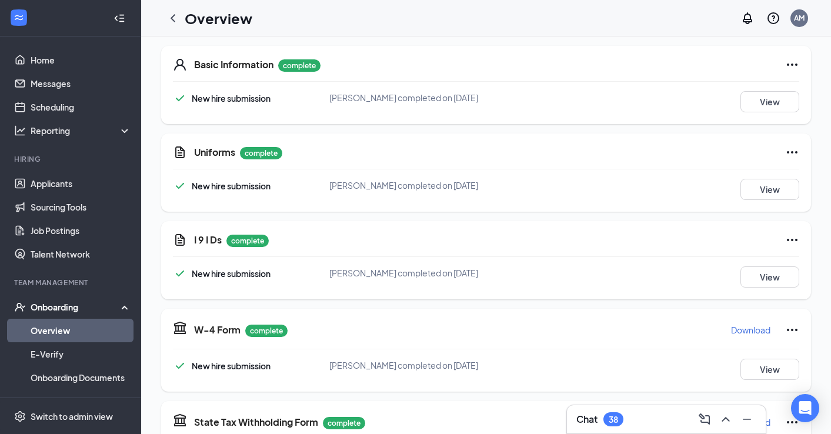
scroll to position [209, 0]
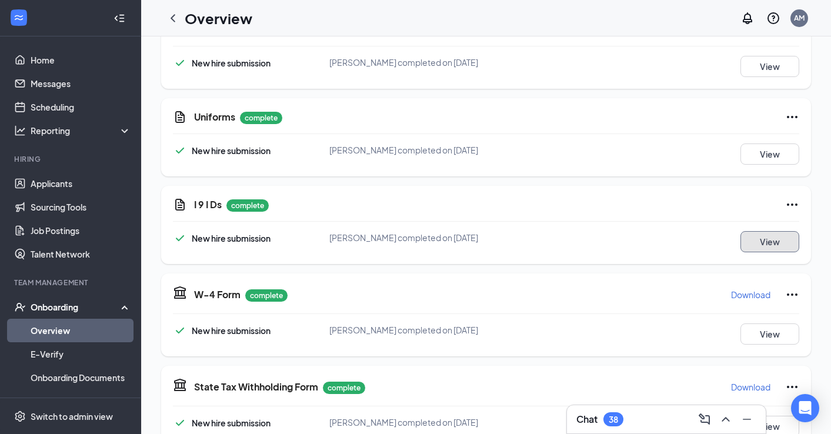
click at [758, 237] on button "View" at bounding box center [769, 241] width 59 height 21
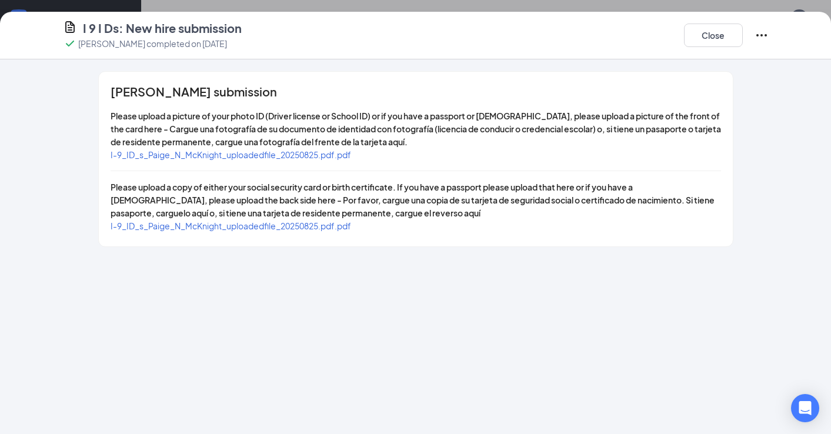
click at [302, 151] on span "I-9_ID_s_Paige_N_McKnight_uploadedfile_20250825.pdf.pdf" at bounding box center [231, 154] width 240 height 11
click at [326, 227] on span "I-9_ID_s_Paige_N_McKnight_uploadedfile_20250825.pdf.pdf" at bounding box center [231, 225] width 240 height 11
click at [715, 29] on button "Close" at bounding box center [713, 36] width 59 height 24
